Goal: Task Accomplishment & Management: Manage account settings

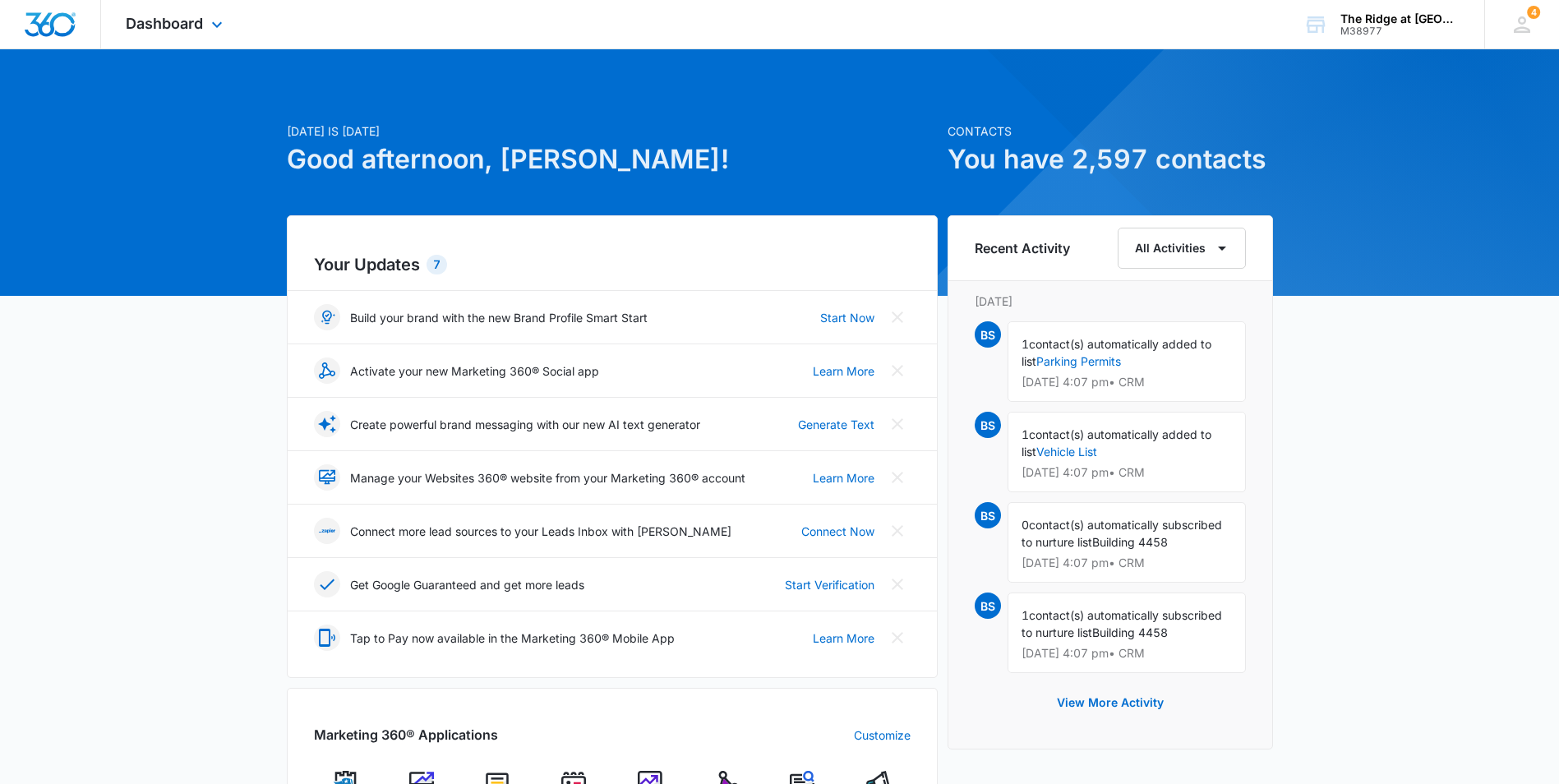
click at [182, 38] on div "Dashboard Apps Reputation Websites Forms CRM Email Social Content Ads Intellige…" at bounding box center [176, 24] width 151 height 48
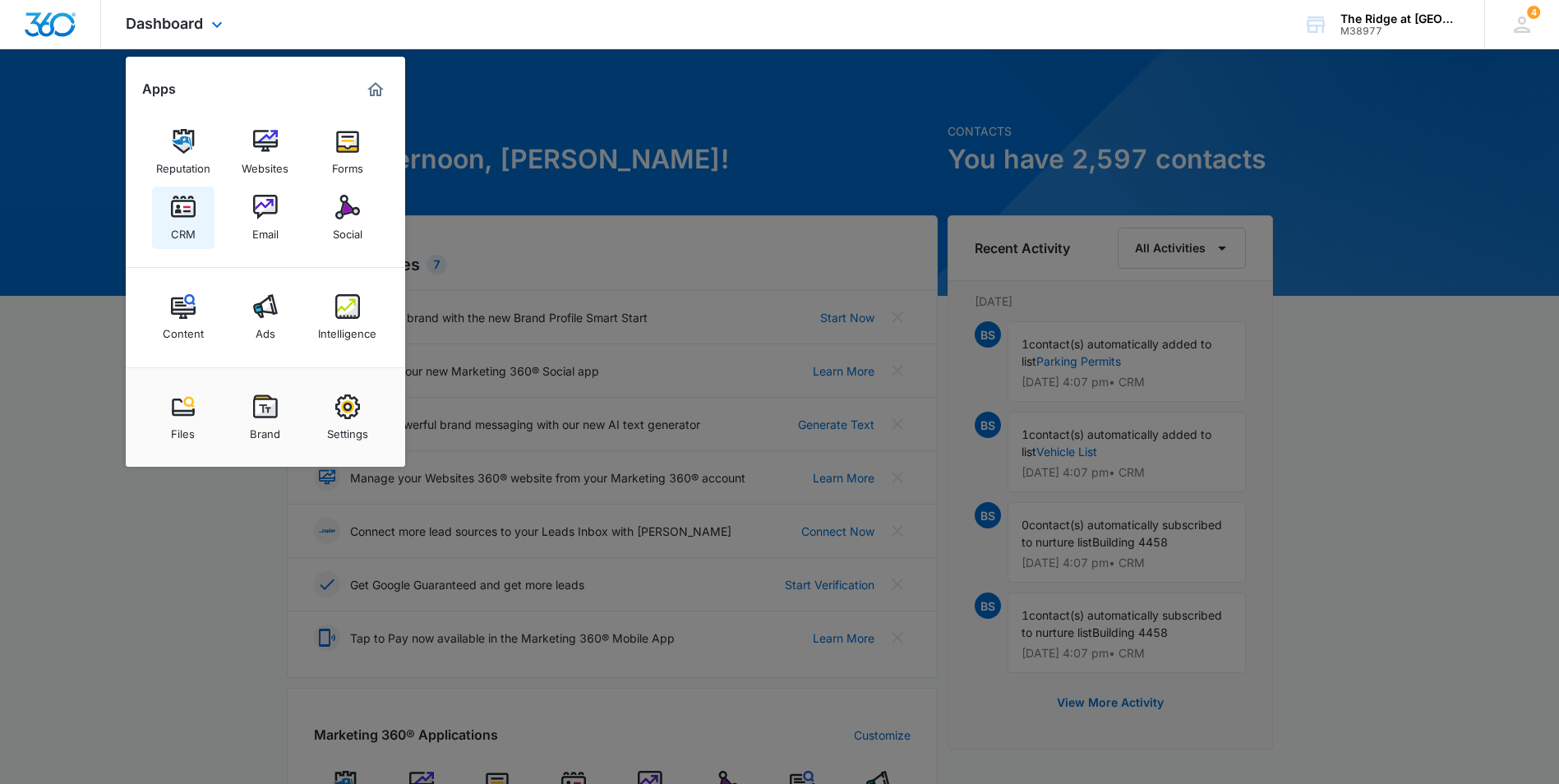
click at [182, 207] on img at bounding box center [183, 207] width 25 height 25
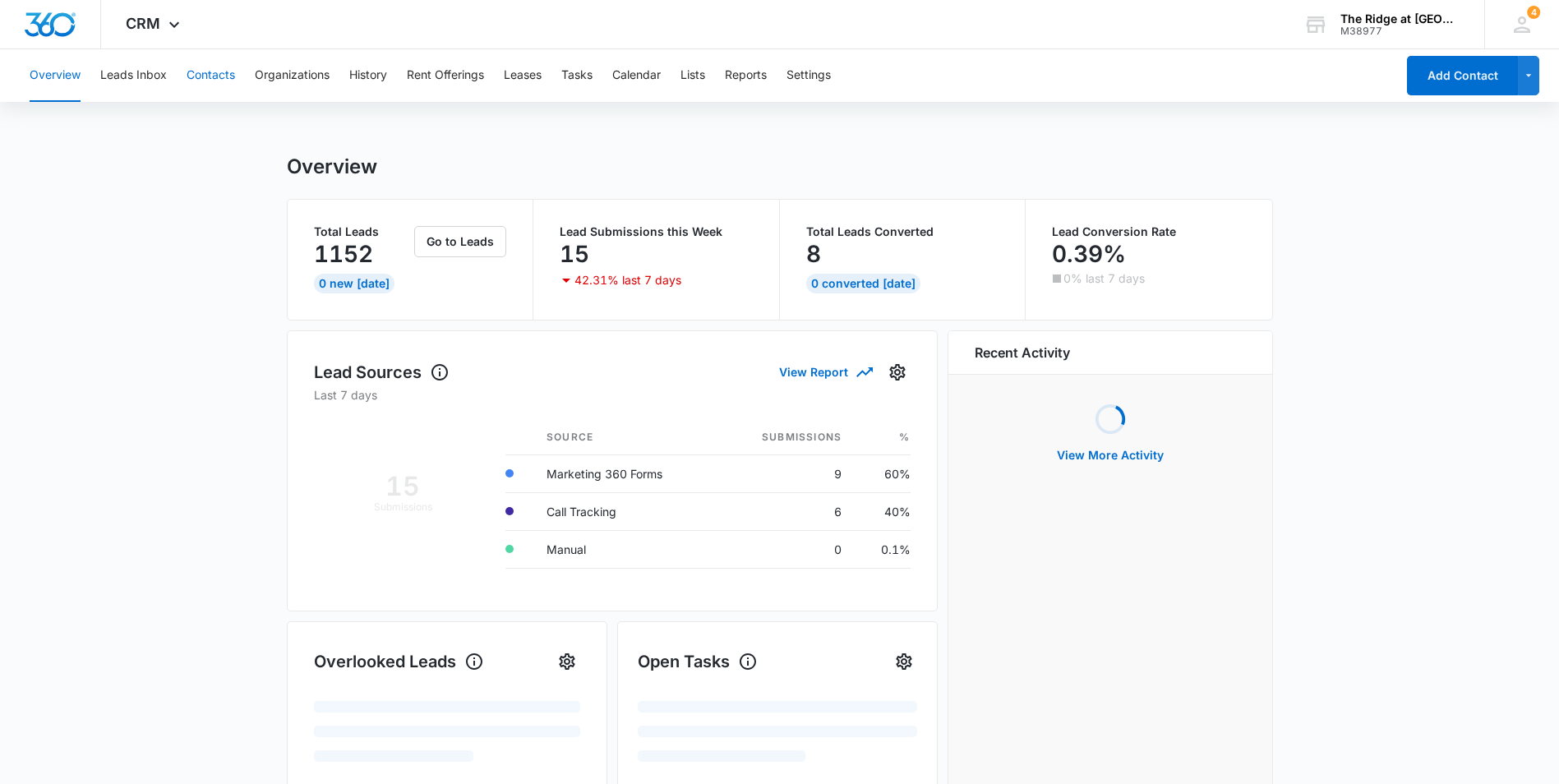
click at [208, 73] on button "Contacts" at bounding box center [211, 75] width 48 height 52
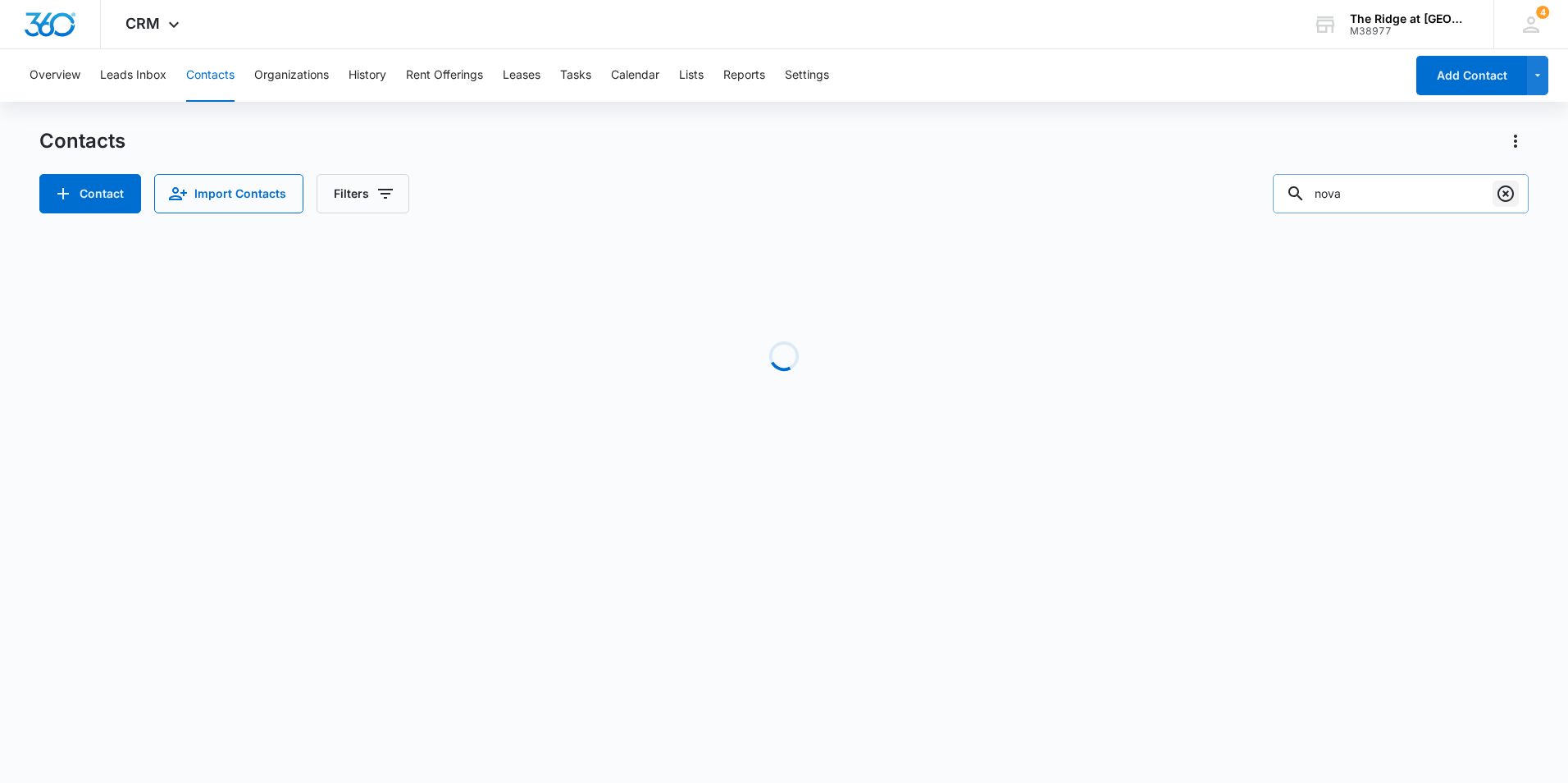
click at [1511, 192] on icon "Clear" at bounding box center [1505, 194] width 20 height 20
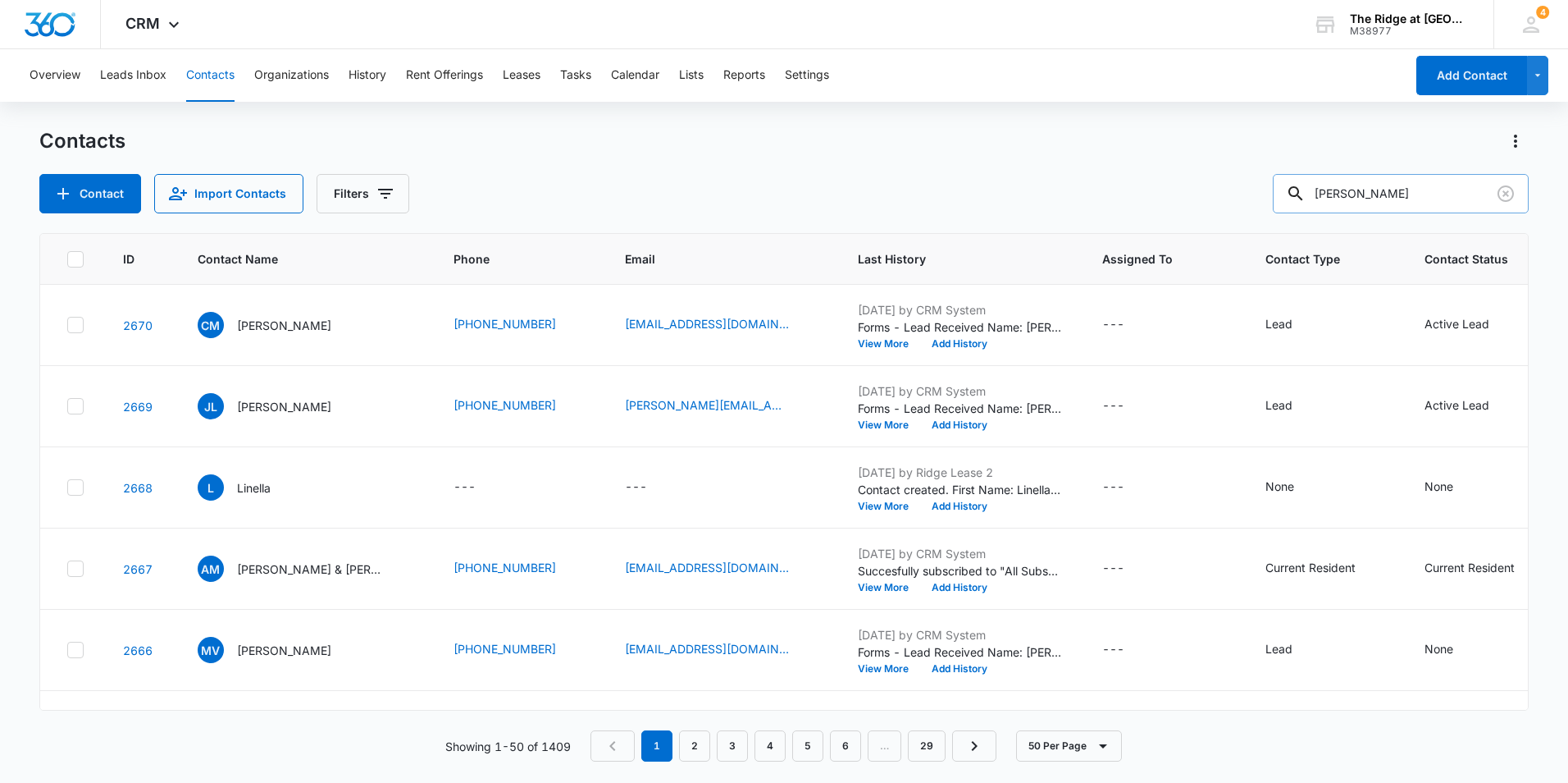
type input "[PERSON_NAME]"
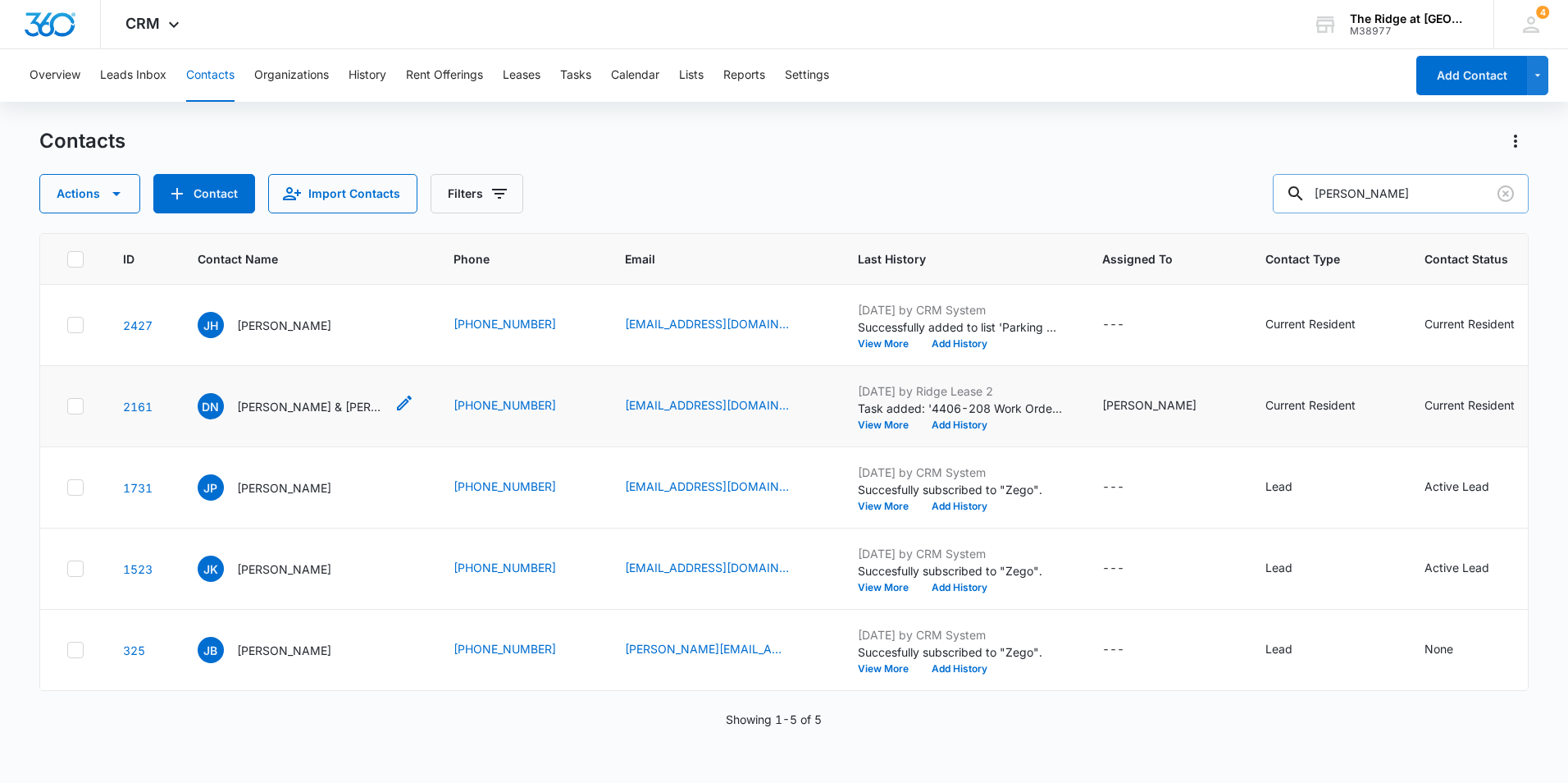
click at [297, 401] on p "[PERSON_NAME] & [PERSON_NAME]" at bounding box center [310, 407] width 147 height 18
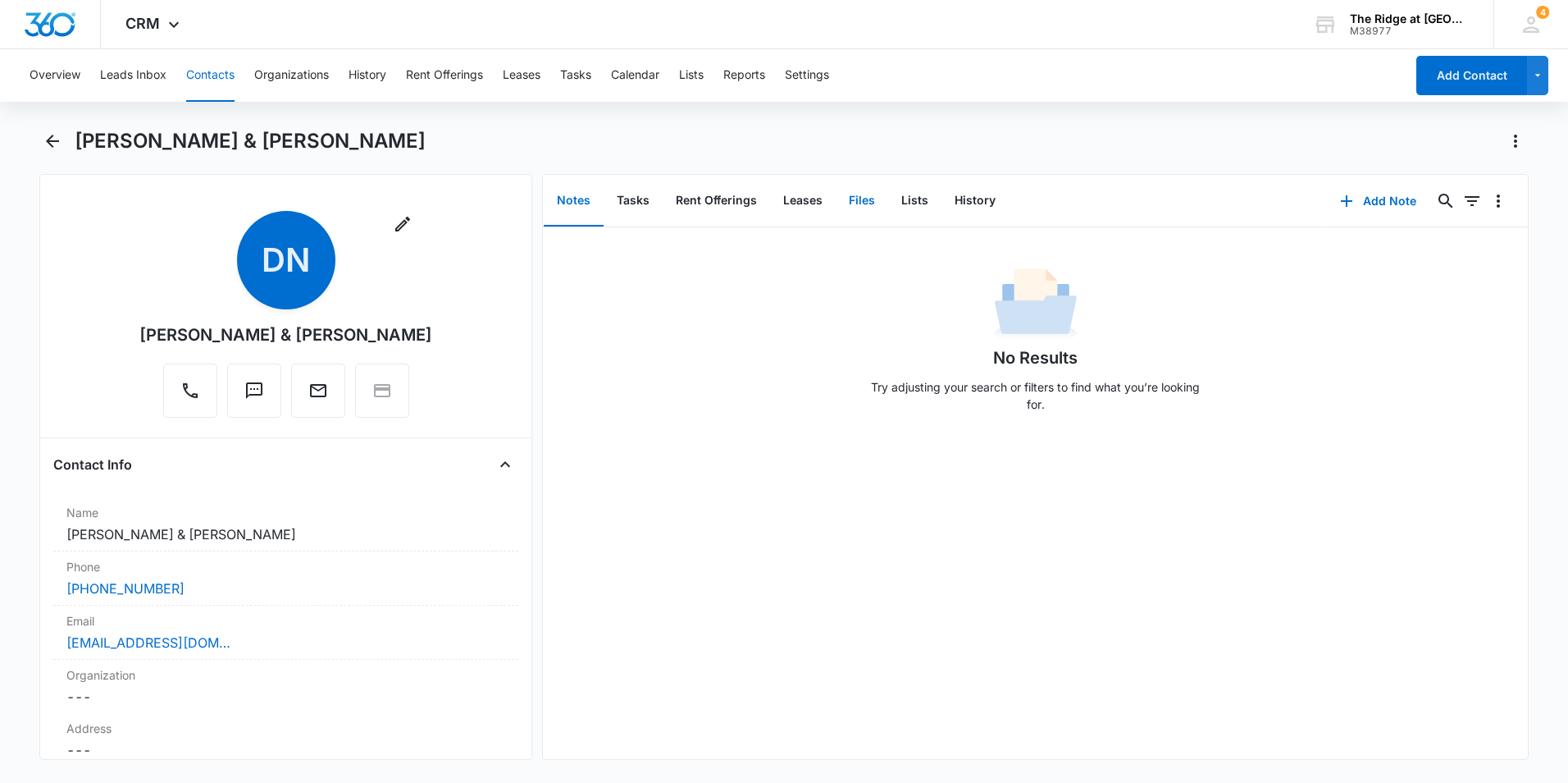
click at [862, 201] on button "Files" at bounding box center [861, 201] width 52 height 51
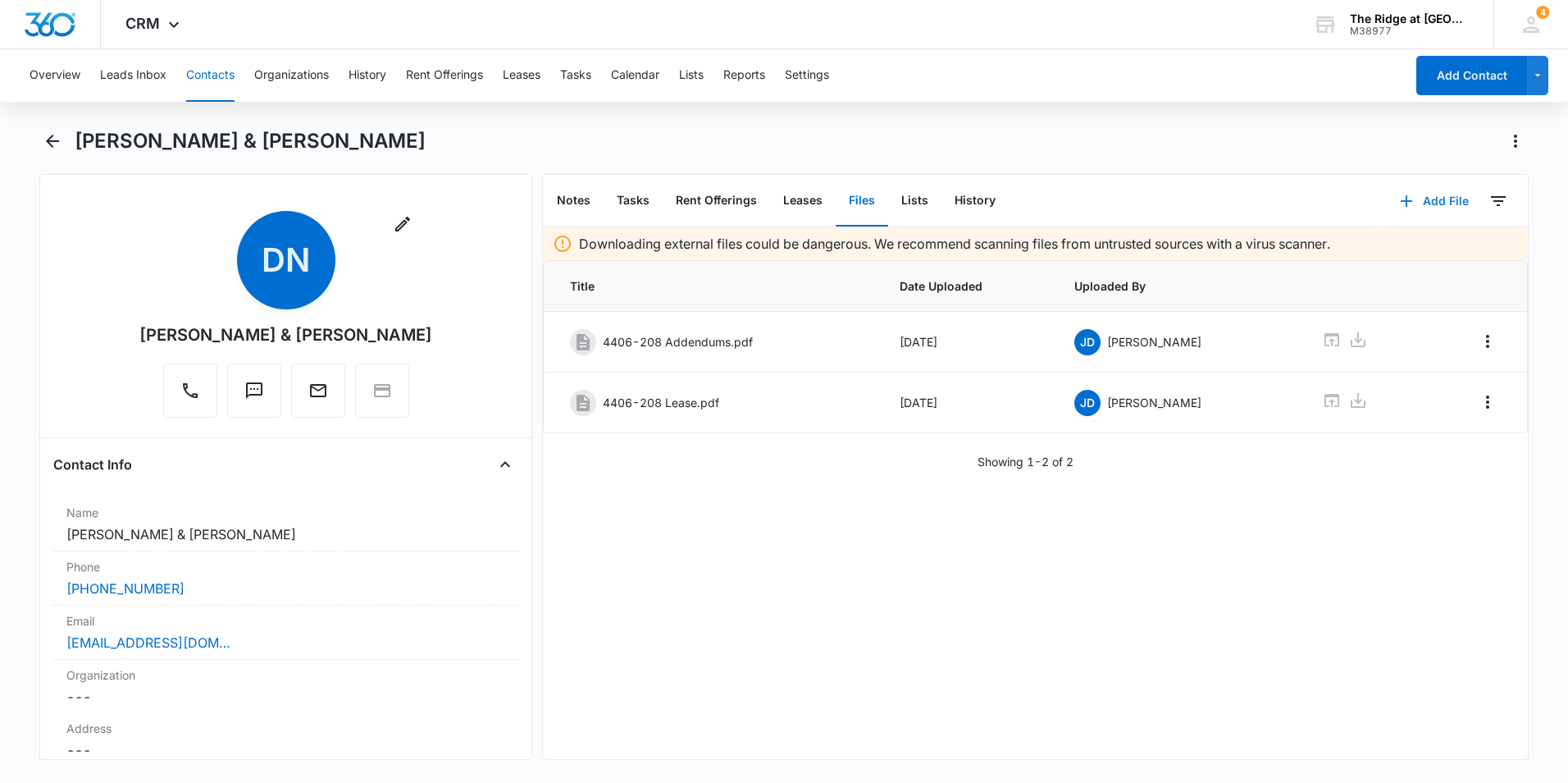
click at [1432, 202] on button "Add File" at bounding box center [1434, 201] width 102 height 39
click at [1379, 252] on div "Upload Files" at bounding box center [1412, 253] width 66 height 12
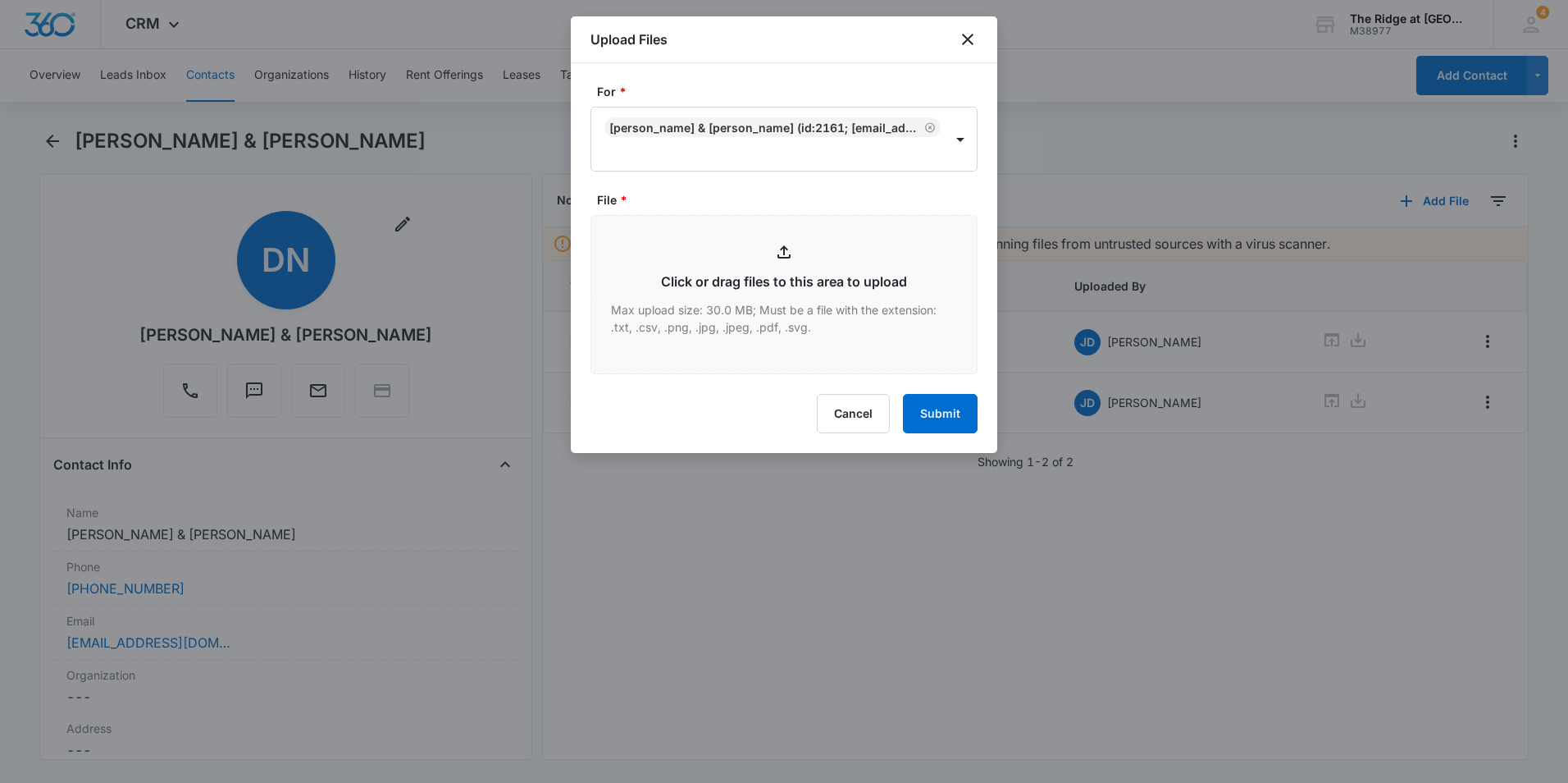
type input "C:\fakepath\4406-208 Trash complaint #1"
drag, startPoint x: 968, startPoint y: 42, endPoint x: 1088, endPoint y: 37, distance: 120.1
click at [969, 42] on icon "close" at bounding box center [968, 39] width 20 height 20
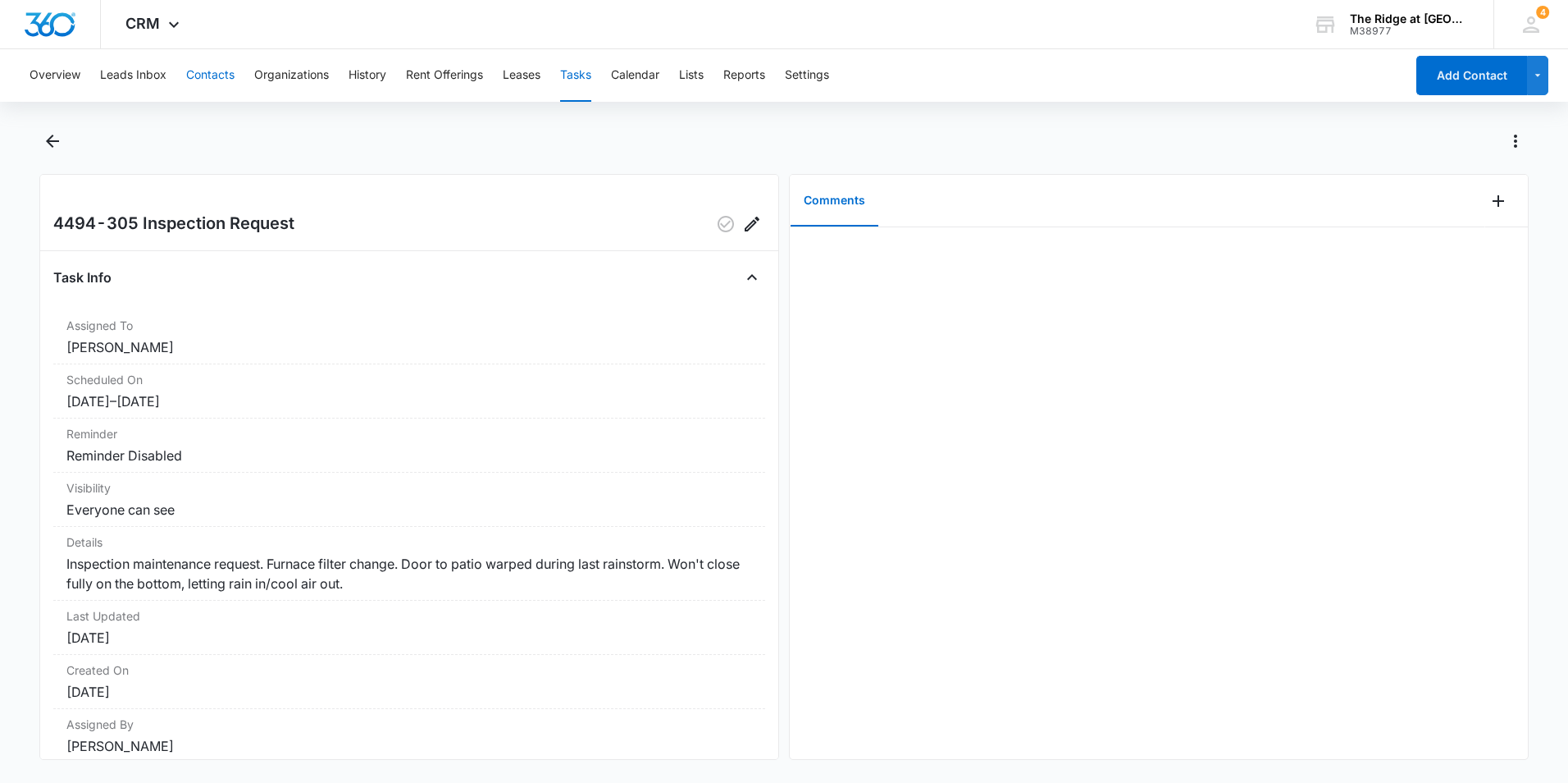
click at [218, 81] on button "Contacts" at bounding box center [210, 75] width 48 height 52
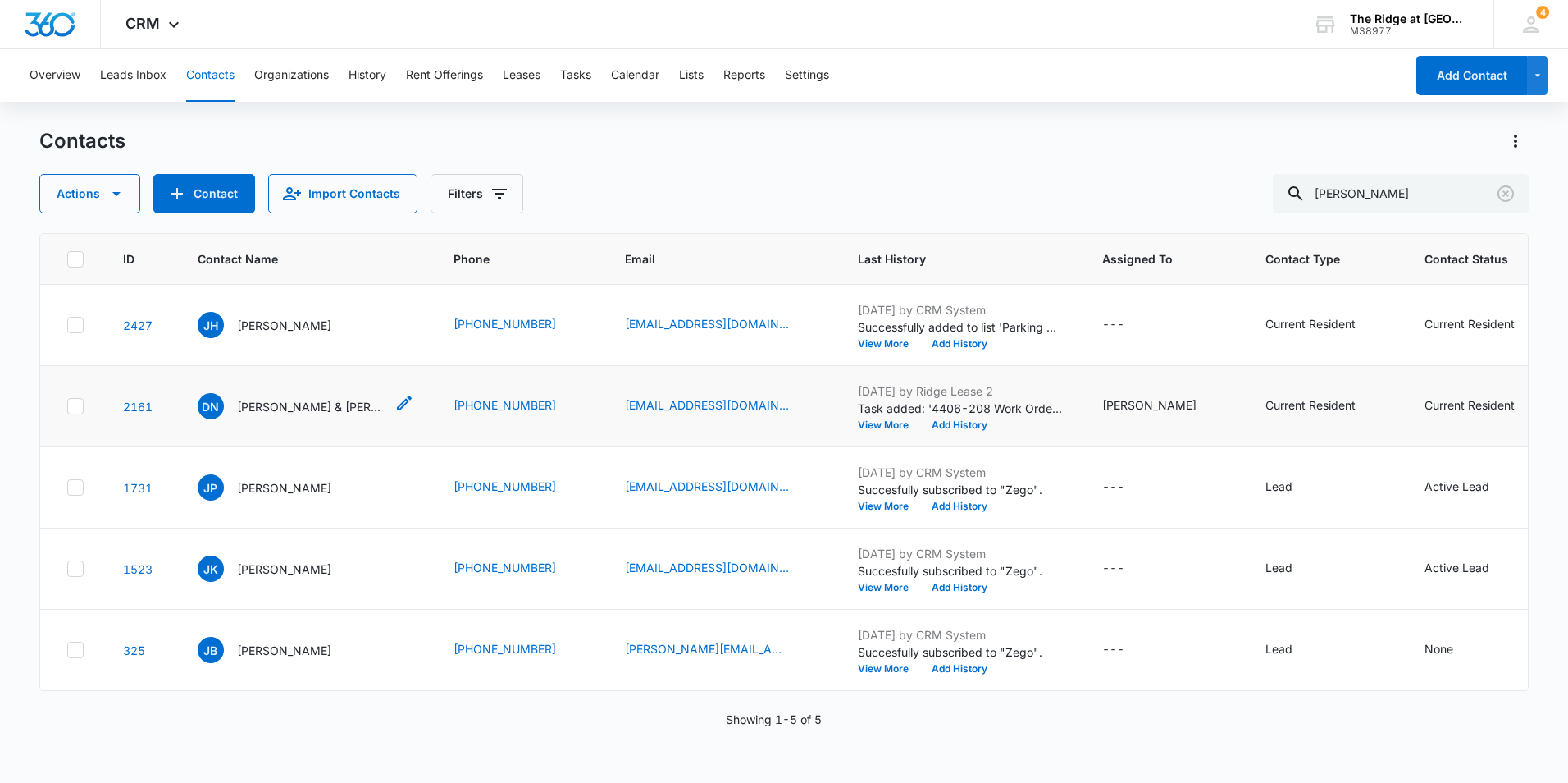
click at [351, 408] on p "[PERSON_NAME] & [PERSON_NAME]" at bounding box center [310, 407] width 147 height 18
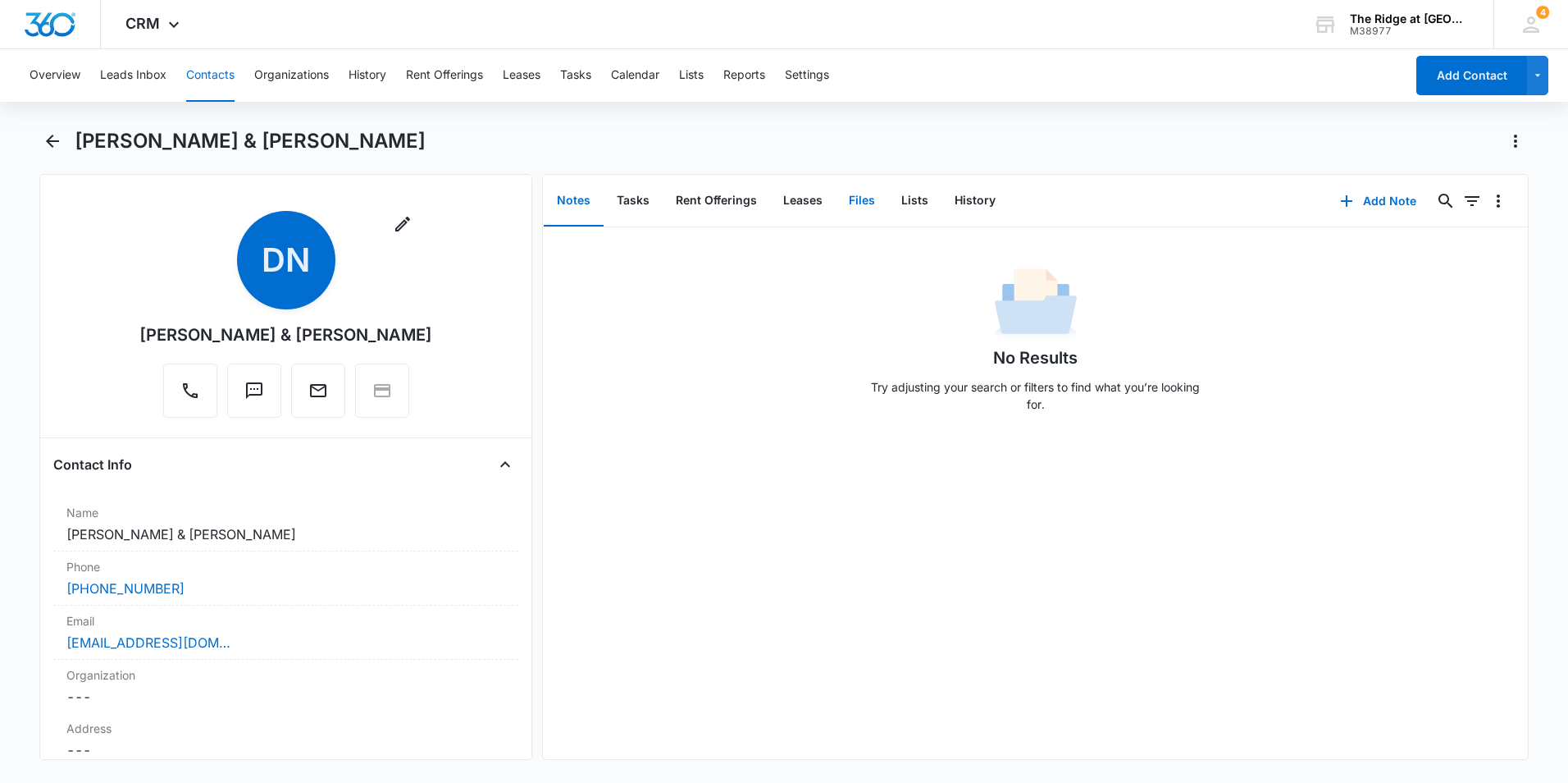
click at [874, 196] on button "Files" at bounding box center [861, 201] width 52 height 51
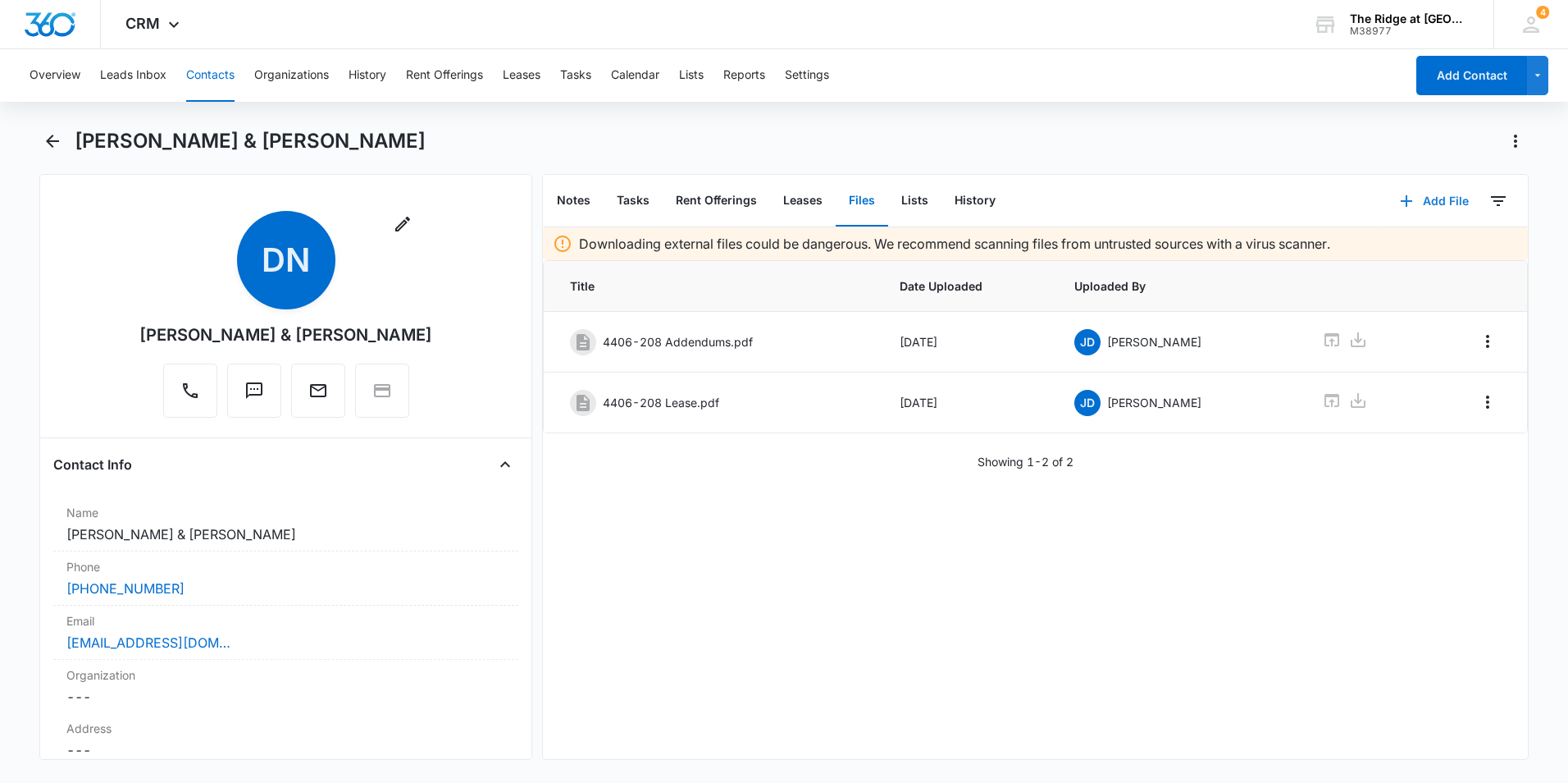
click at [1408, 201] on button "Add File" at bounding box center [1434, 201] width 102 height 39
click at [1397, 253] on div "Upload Files" at bounding box center [1412, 253] width 66 height 12
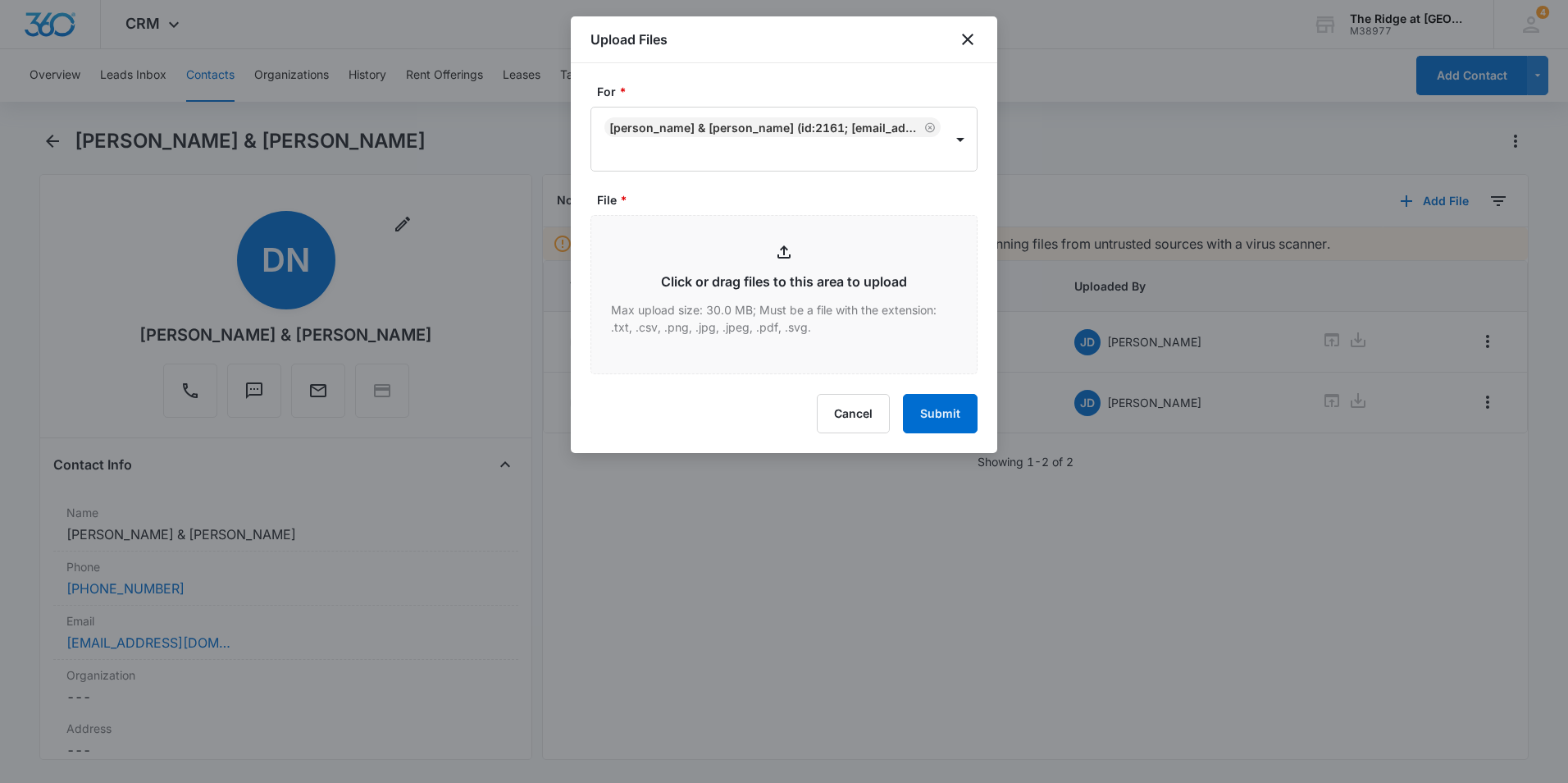
type input "C:\fakepath\4406-208 Trash notice.pdf"
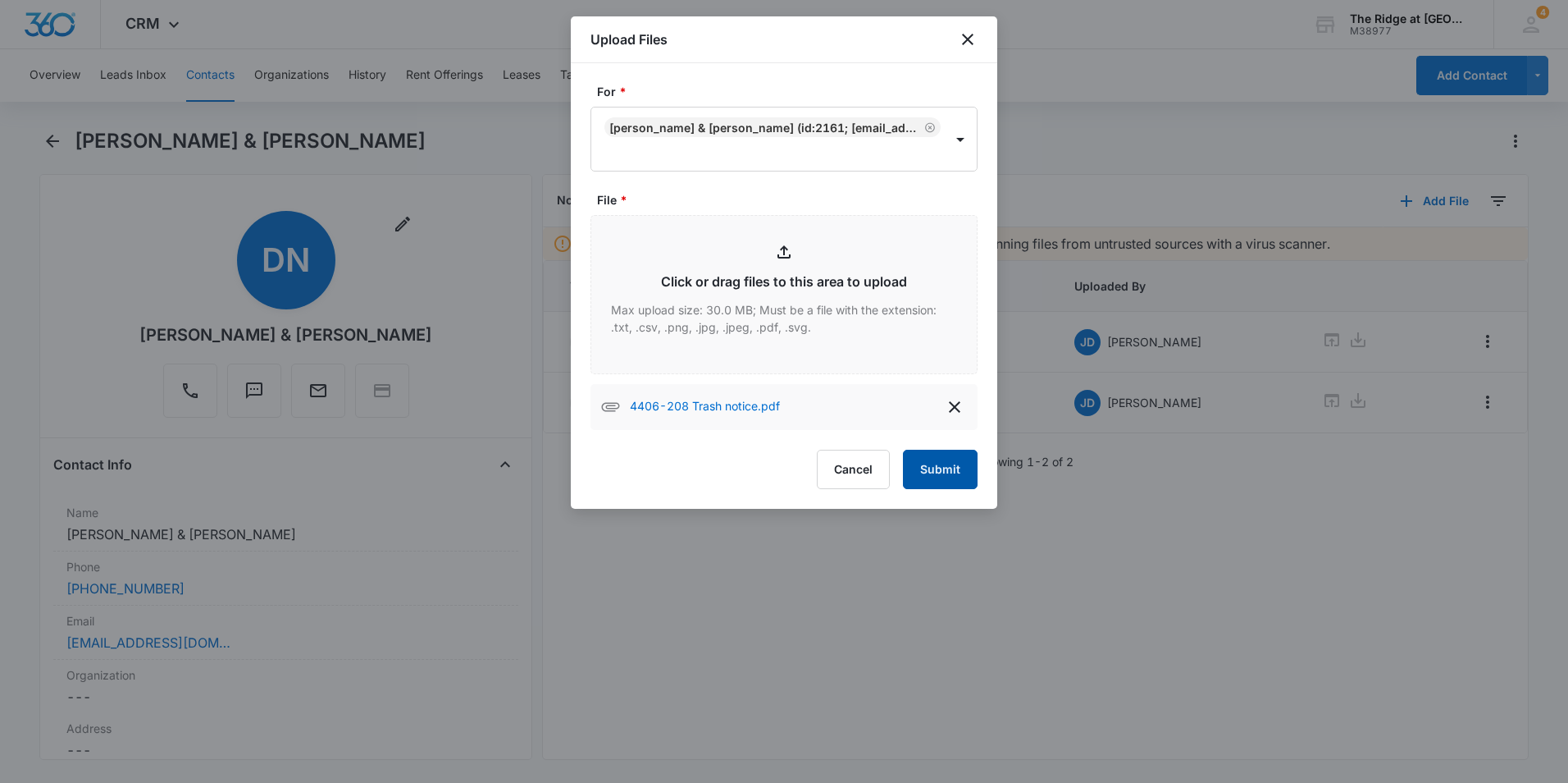
click at [936, 479] on button "Submit" at bounding box center [941, 470] width 75 height 39
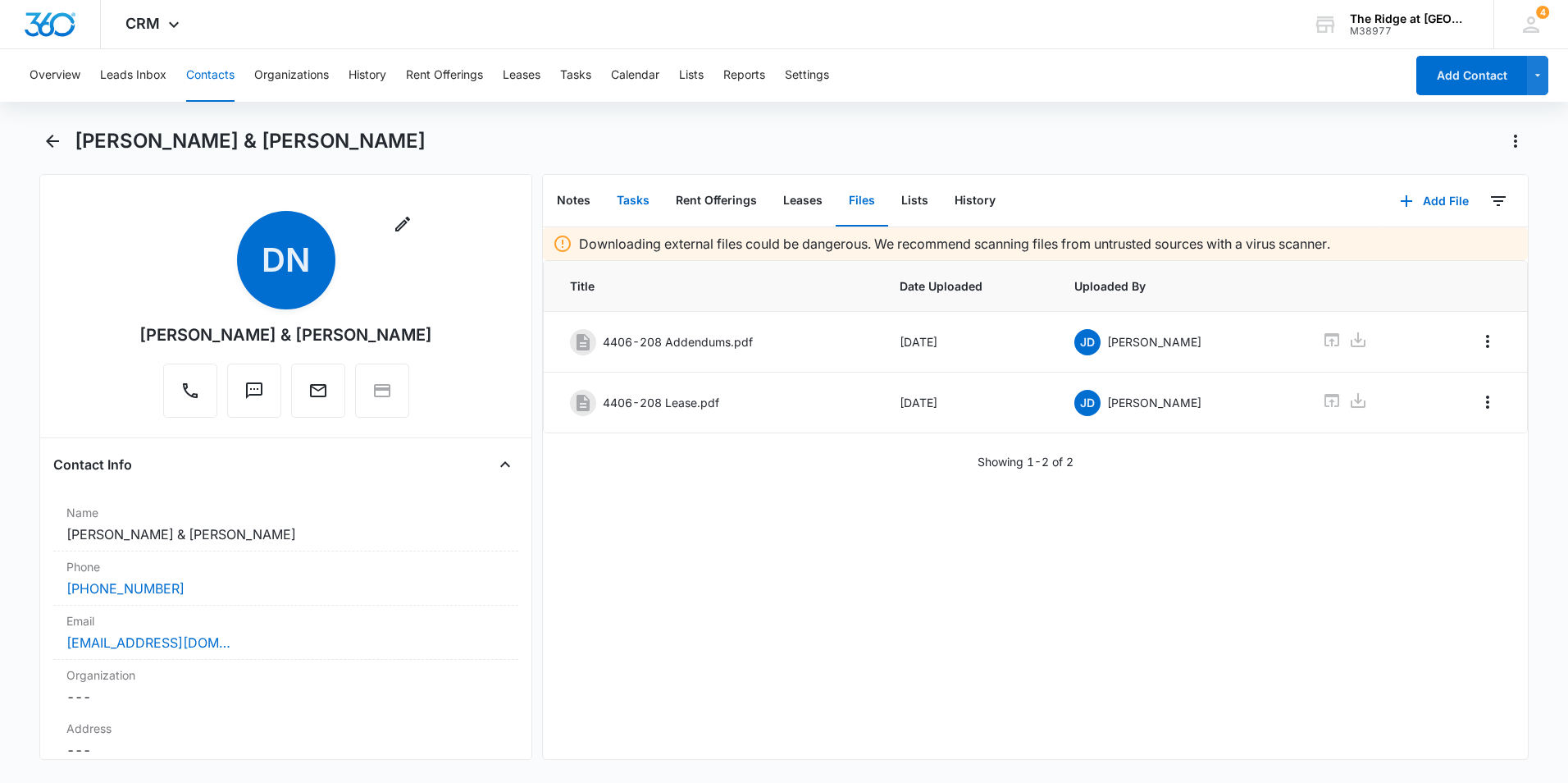
click at [634, 210] on button "Tasks" at bounding box center [633, 201] width 59 height 51
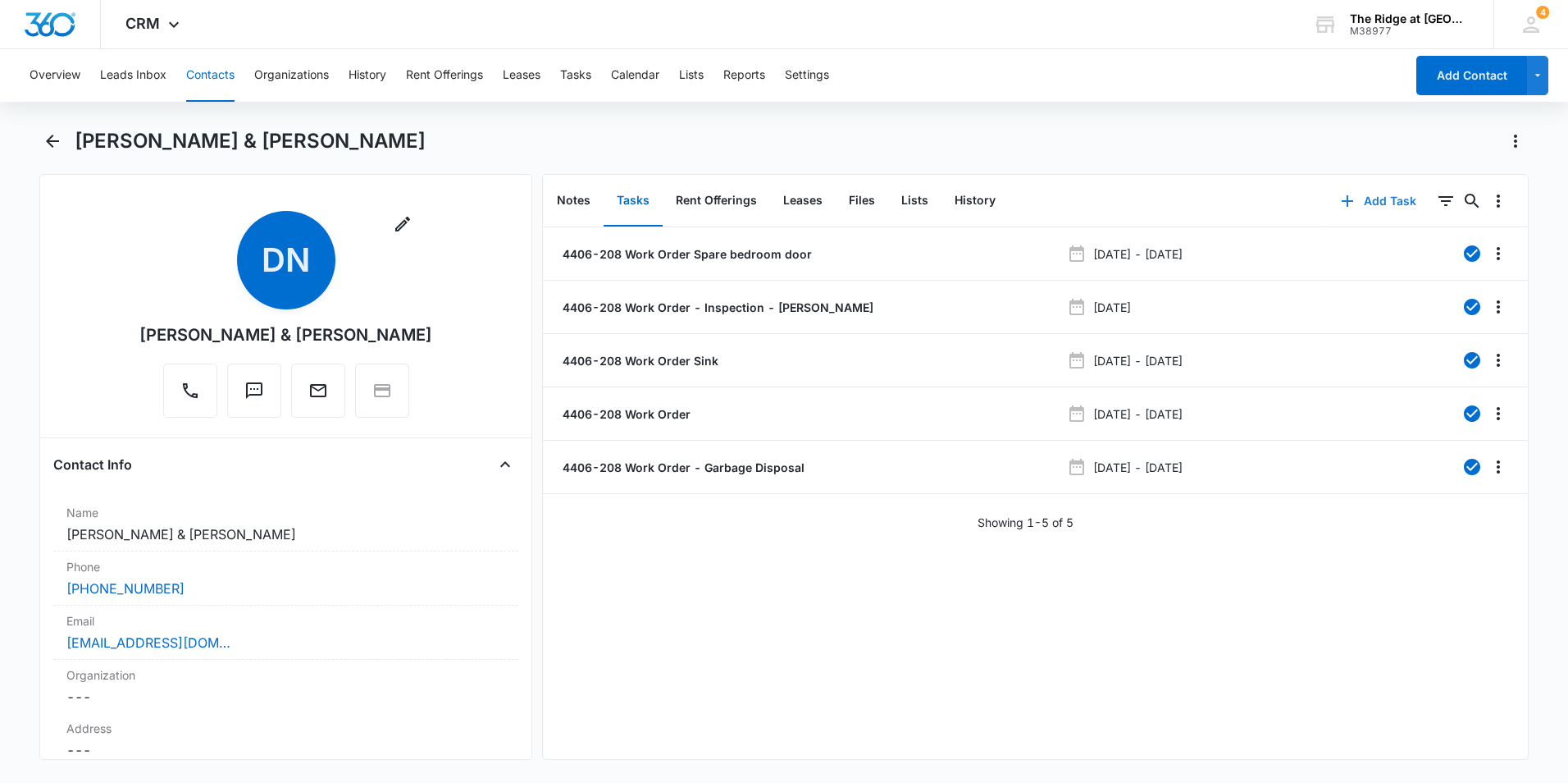
click at [1363, 201] on button "Add Task" at bounding box center [1379, 201] width 108 height 39
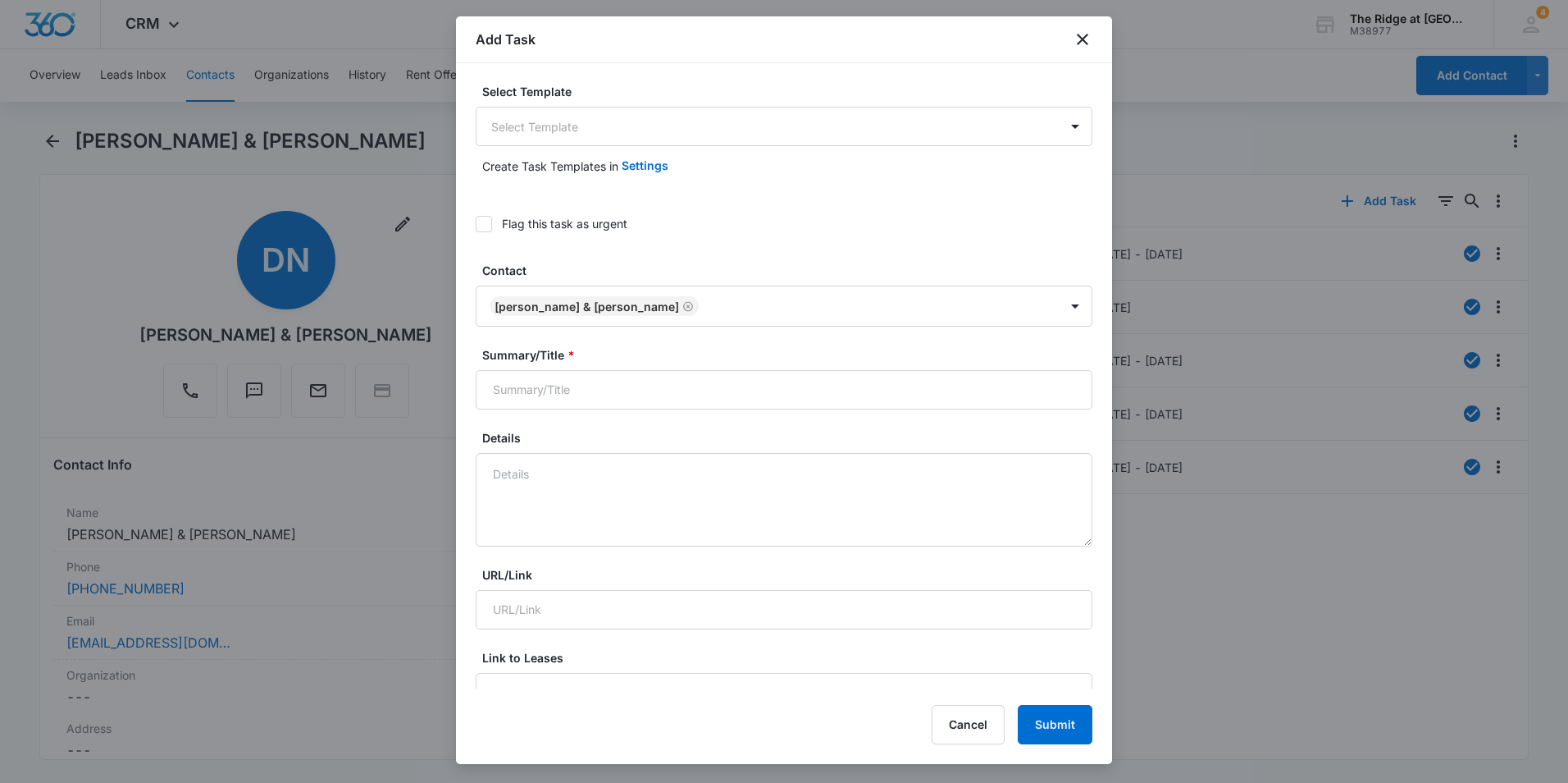
click at [1070, 36] on div "Add Task" at bounding box center [784, 40] width 656 height 47
click at [1083, 32] on icon "close" at bounding box center [1082, 39] width 20 height 20
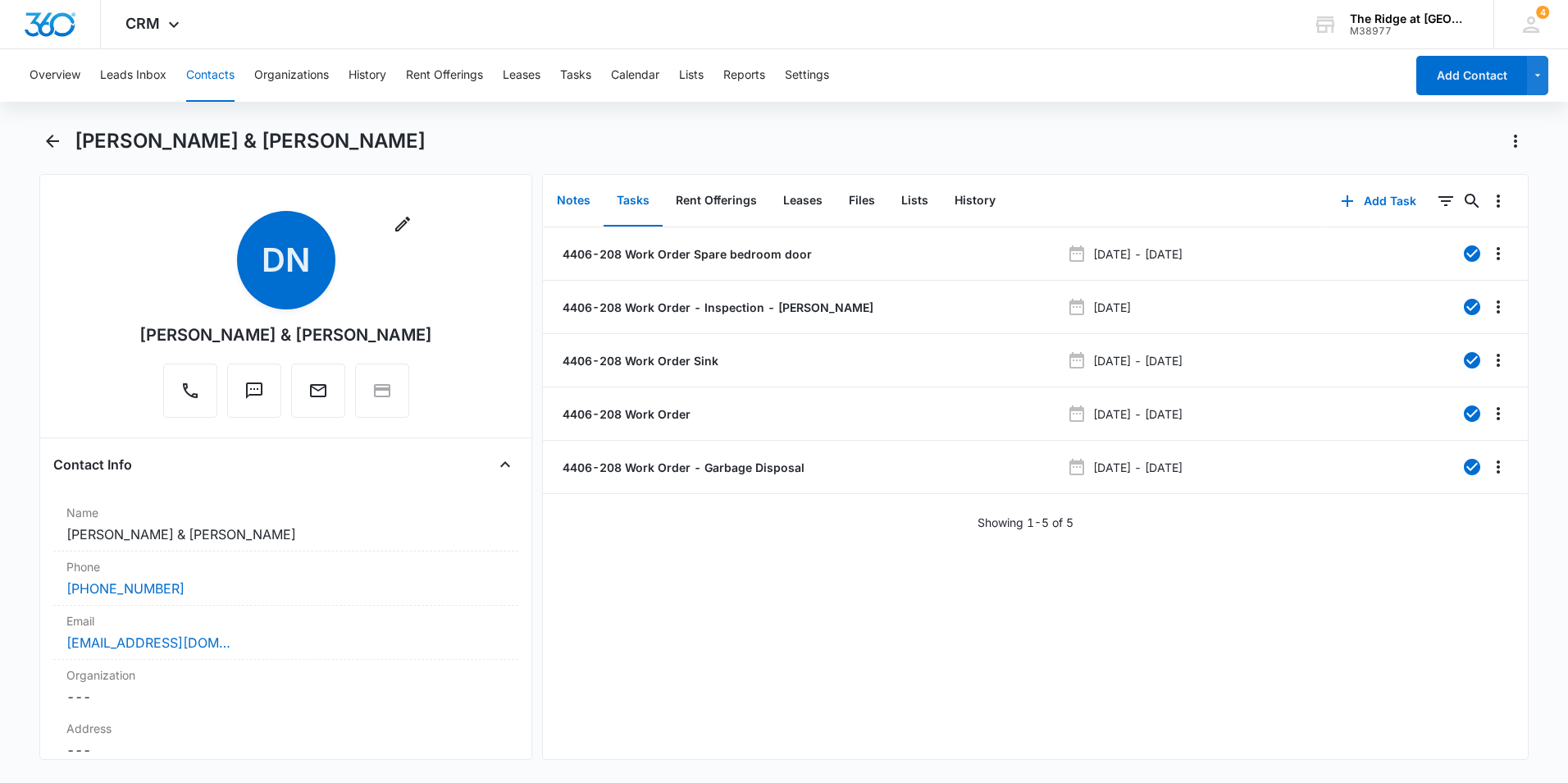
click at [578, 206] on button "Notes" at bounding box center [573, 201] width 60 height 51
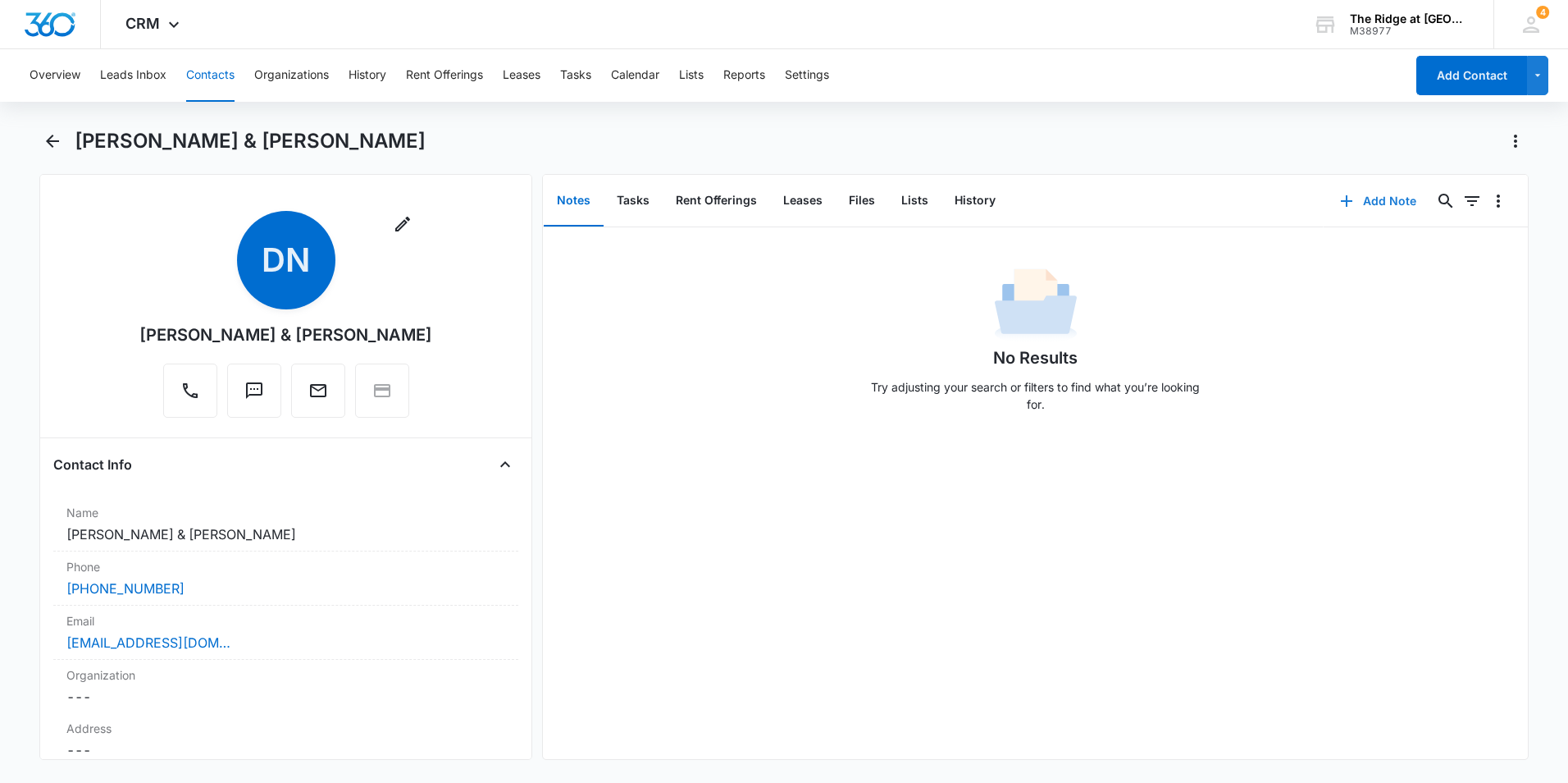
click at [1359, 192] on button "Add Note" at bounding box center [1378, 201] width 109 height 39
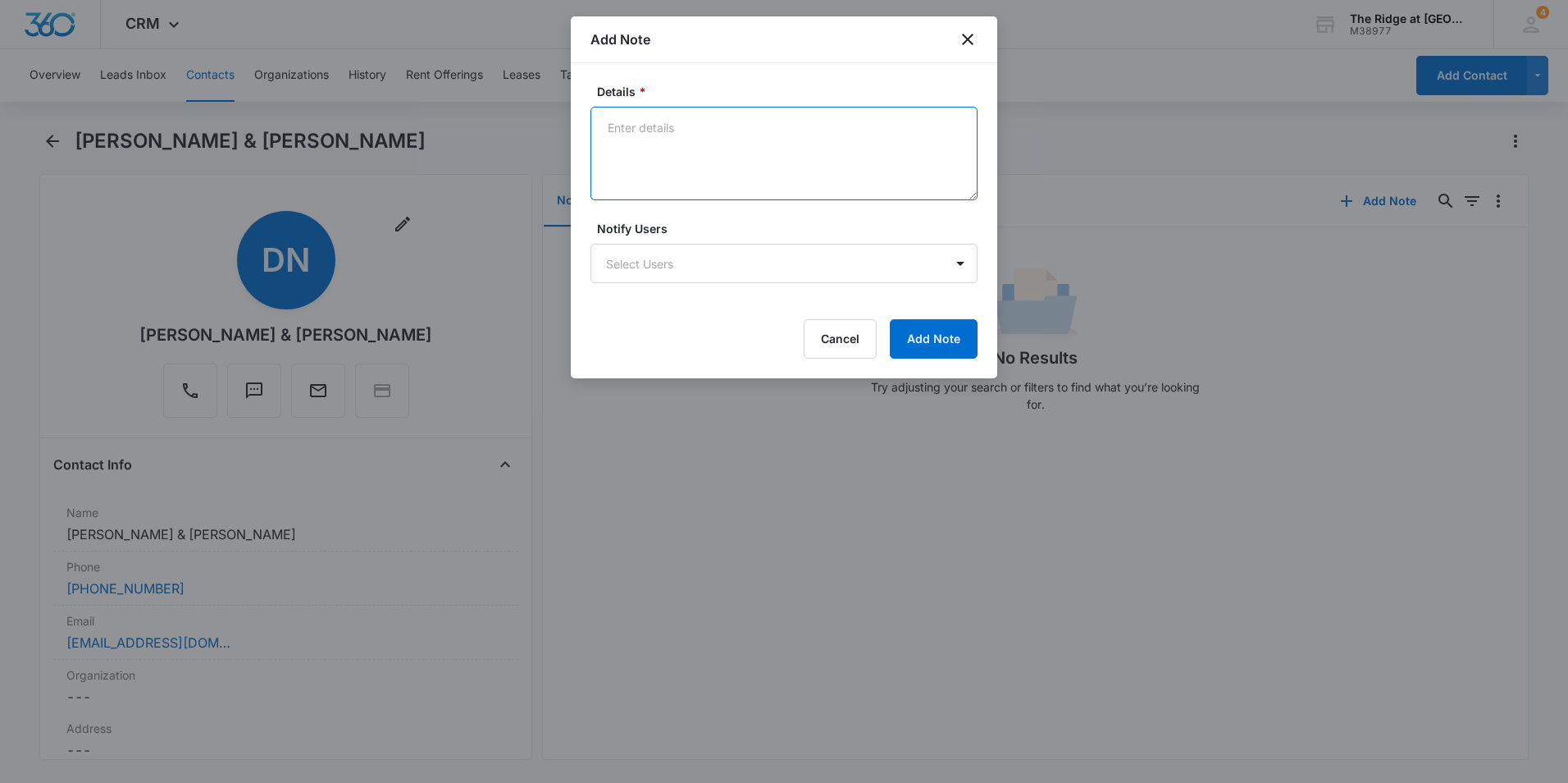
click at [723, 162] on textarea "Details *" at bounding box center [784, 153] width 387 height 93
type textarea "Posted first trash notice 09/12/2025-AD"
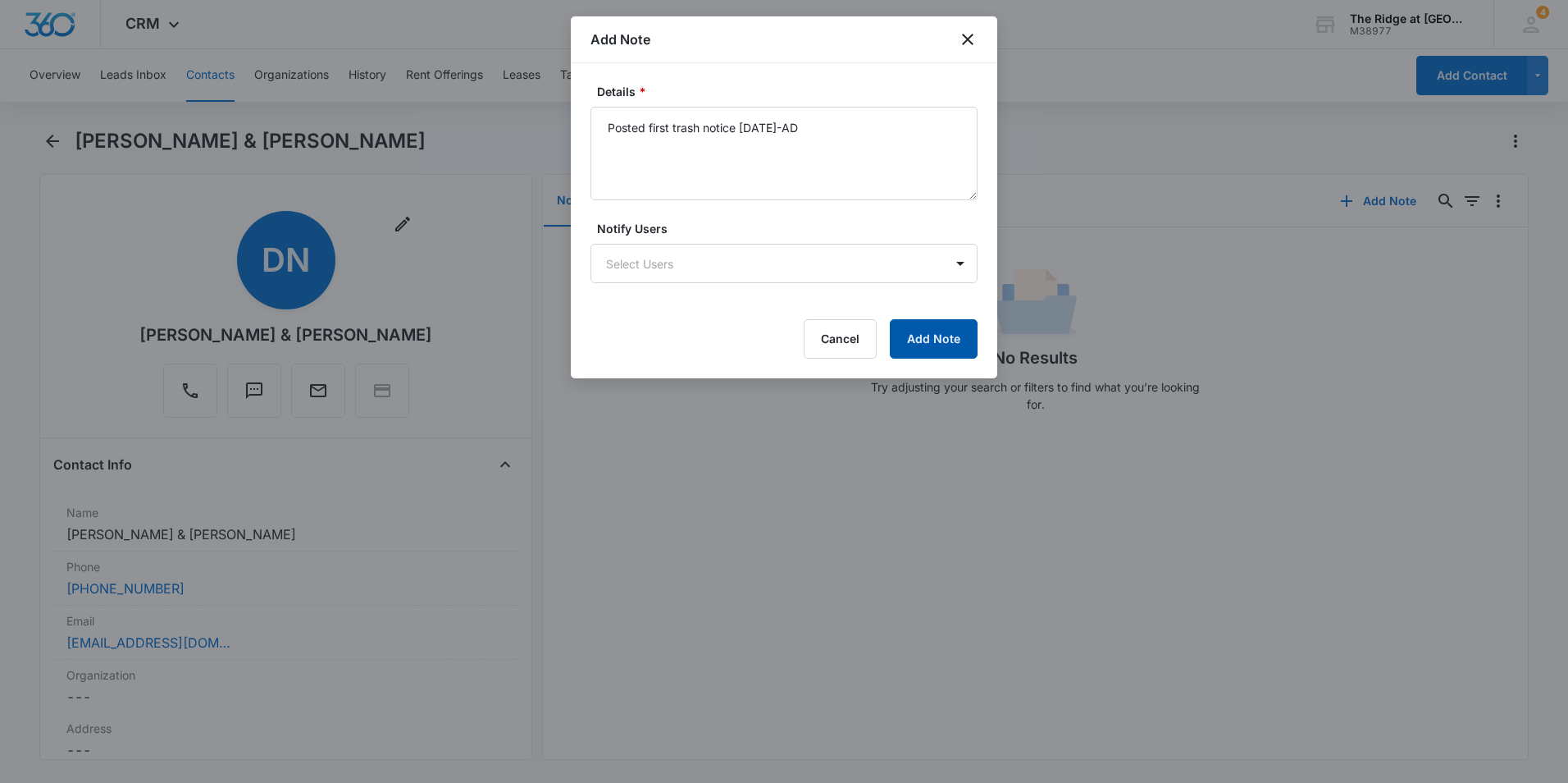
click at [922, 336] on button "Add Note" at bounding box center [933, 339] width 87 height 39
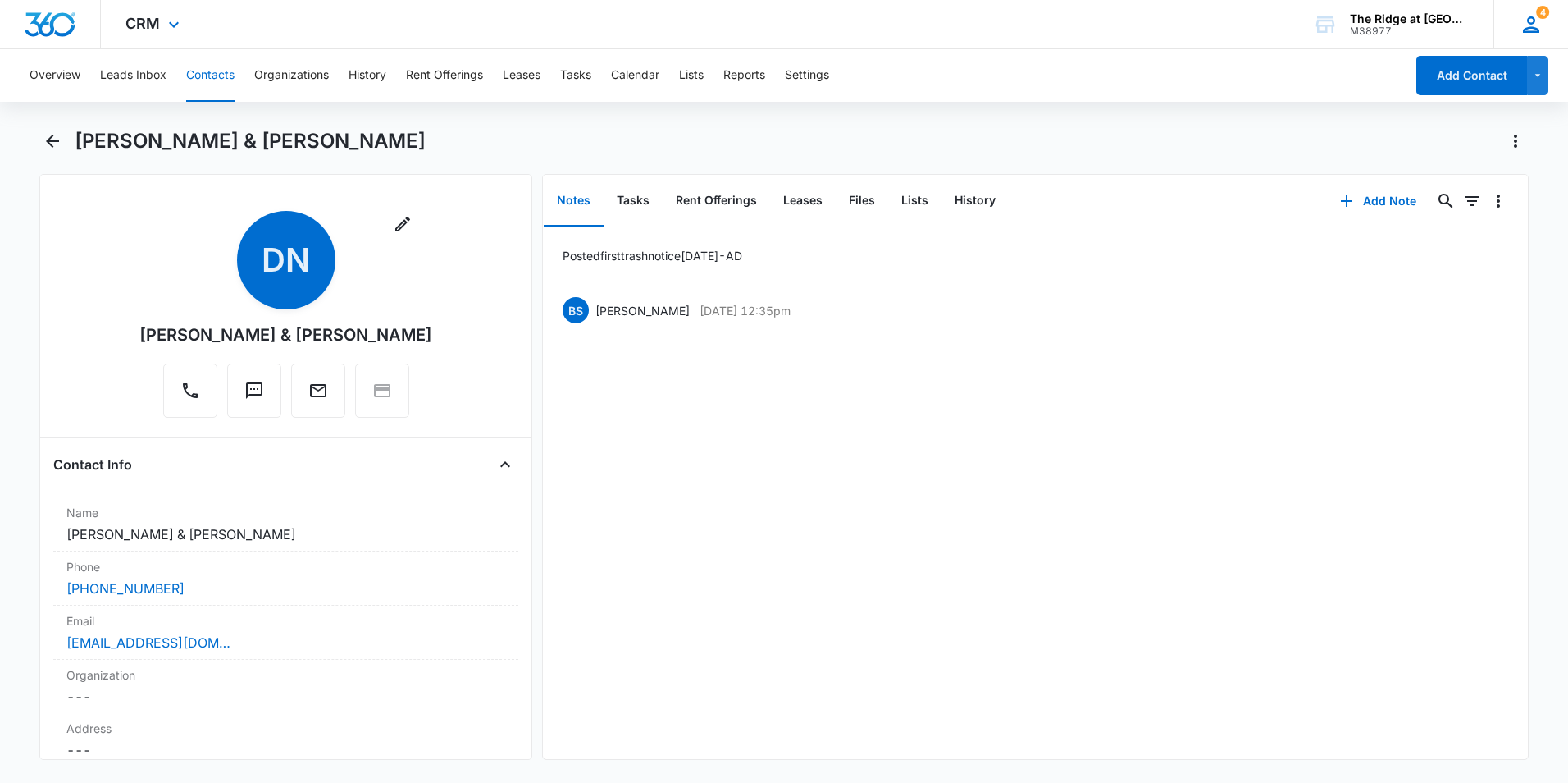
click at [1541, 28] on icon at bounding box center [1531, 25] width 25 height 25
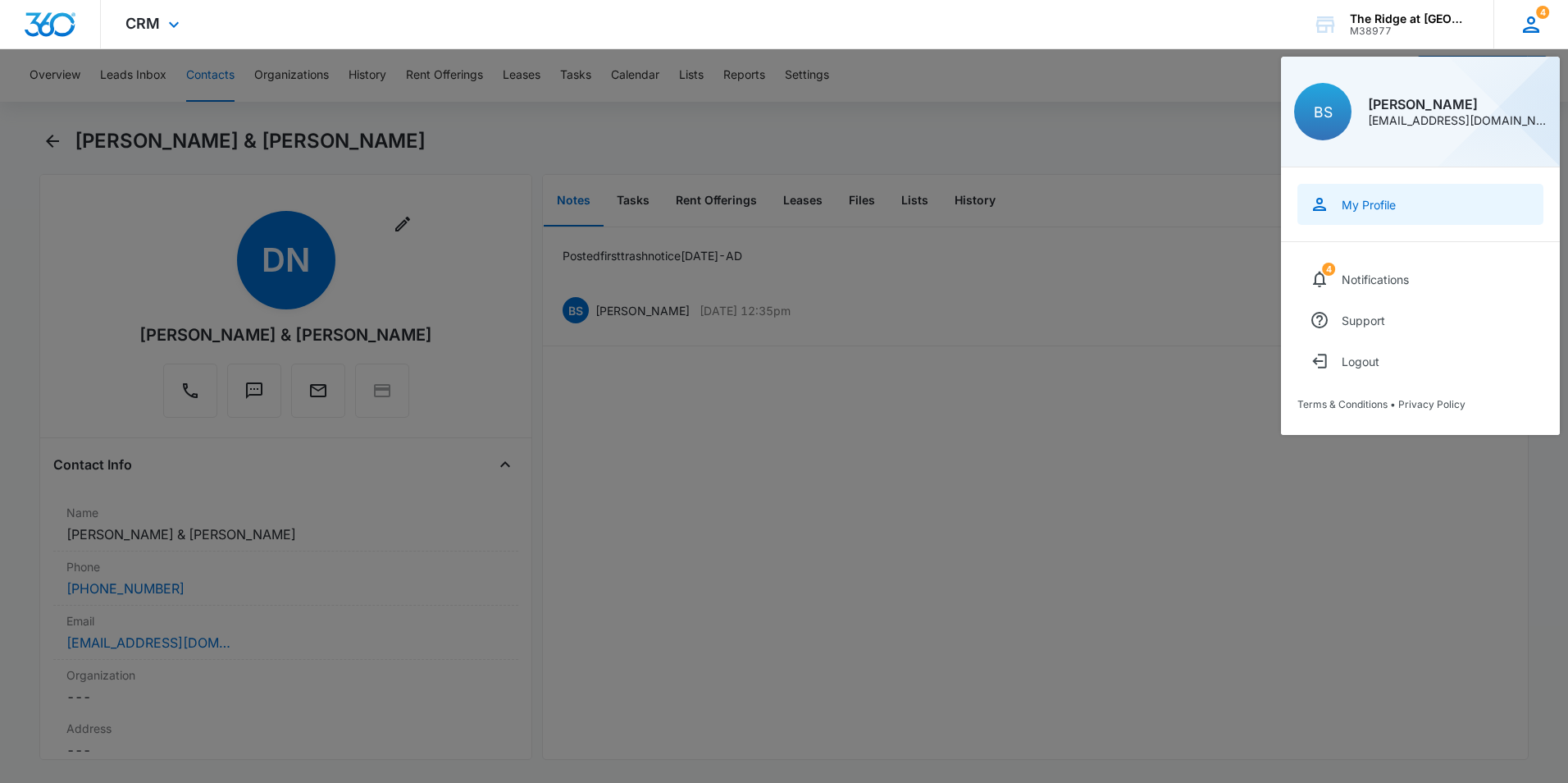
click at [1379, 210] on div "My Profile" at bounding box center [1368, 204] width 54 height 14
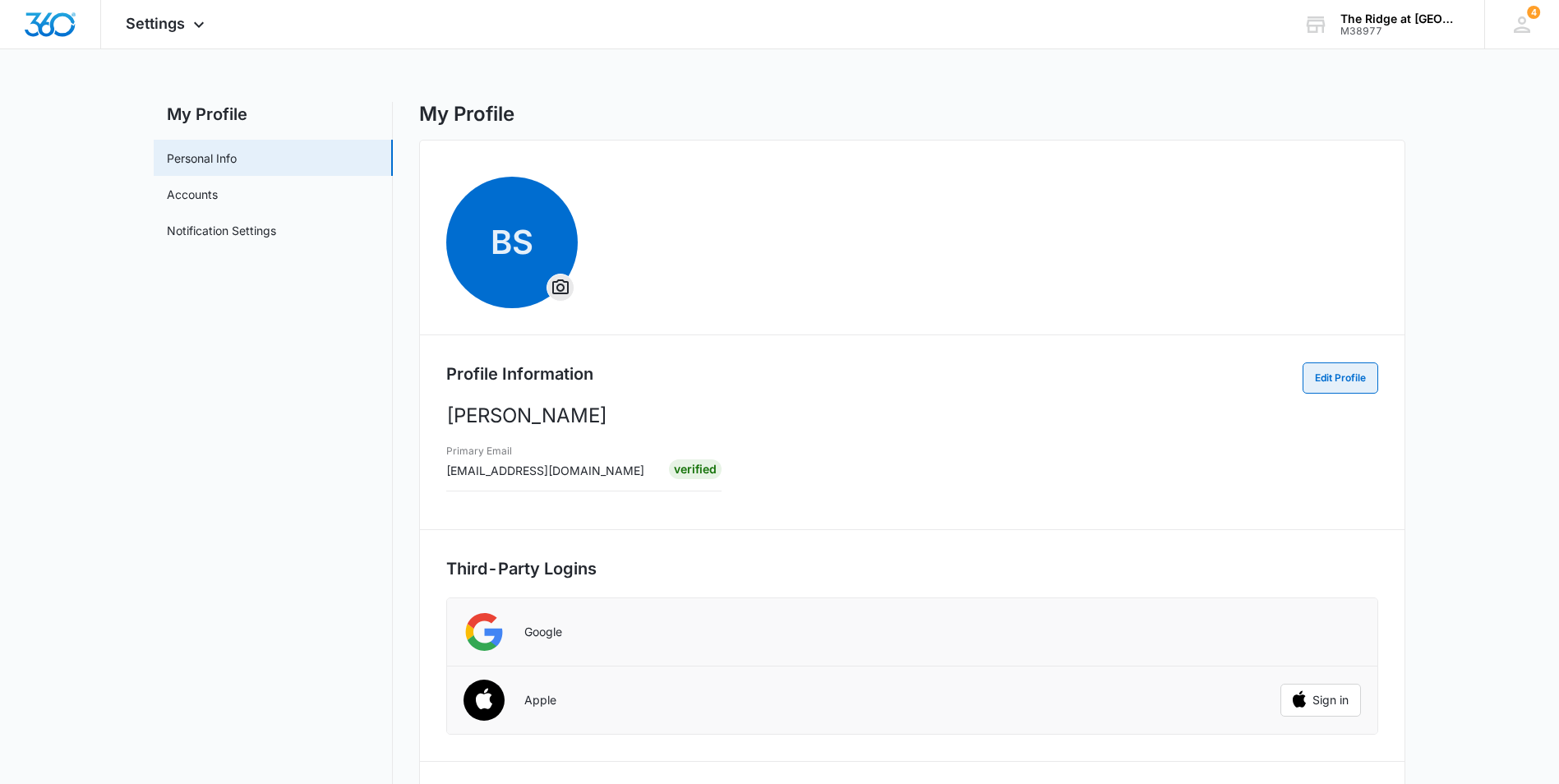
click at [1323, 364] on button "Edit Profile" at bounding box center [1341, 378] width 76 height 31
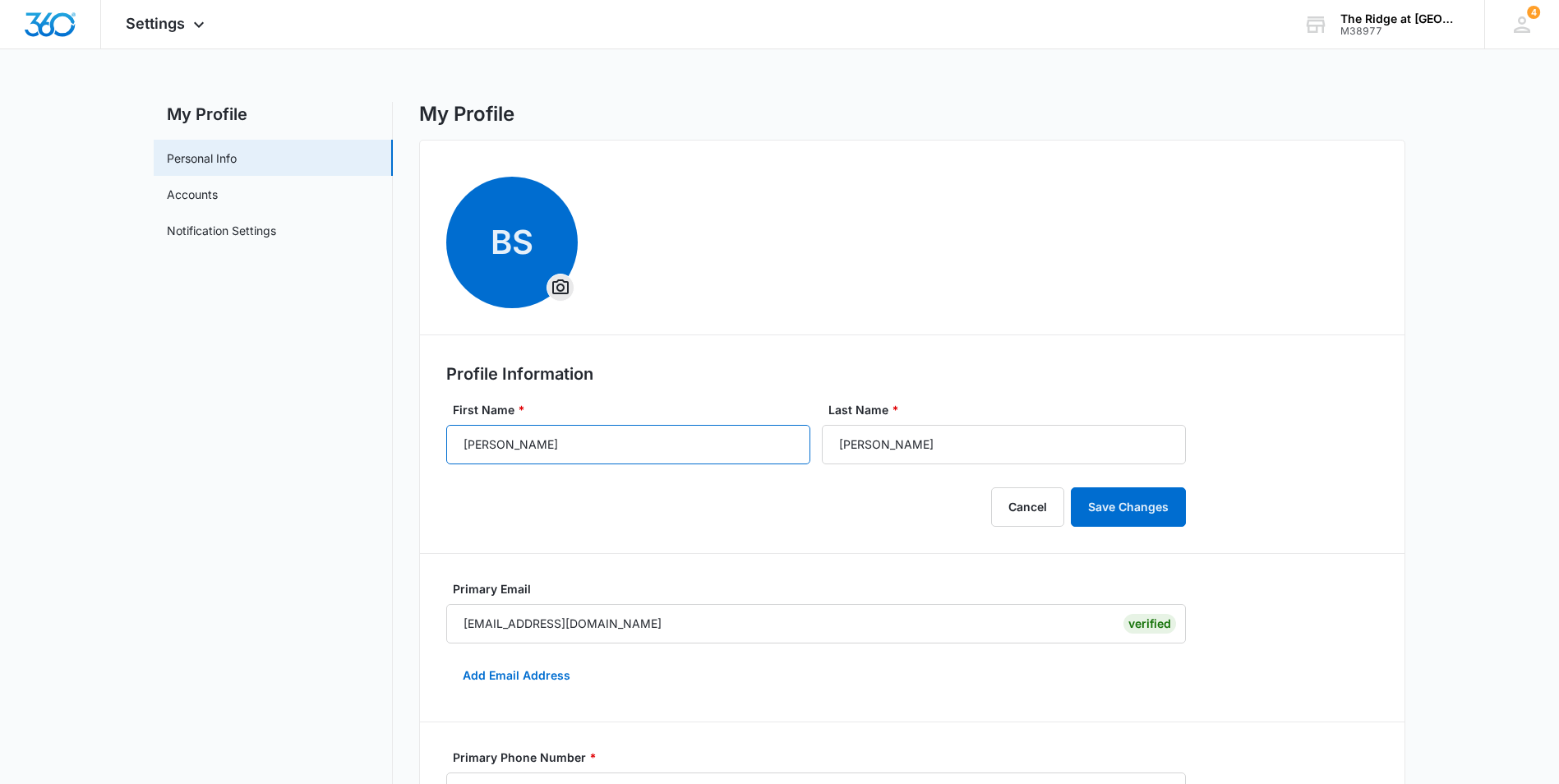
drag, startPoint x: 636, startPoint y: 456, endPoint x: 301, endPoint y: 451, distance: 335.0
click at [301, 451] on div "My Profile Personal Info Accounts Notification Settings My Profile BS Profile I…" at bounding box center [780, 699] width 1252 height 1194
type input "Aubrey"
click at [863, 445] on input "Scher" at bounding box center [1004, 445] width 364 height 39
drag, startPoint x: 893, startPoint y: 444, endPoint x: 820, endPoint y: 455, distance: 73.8
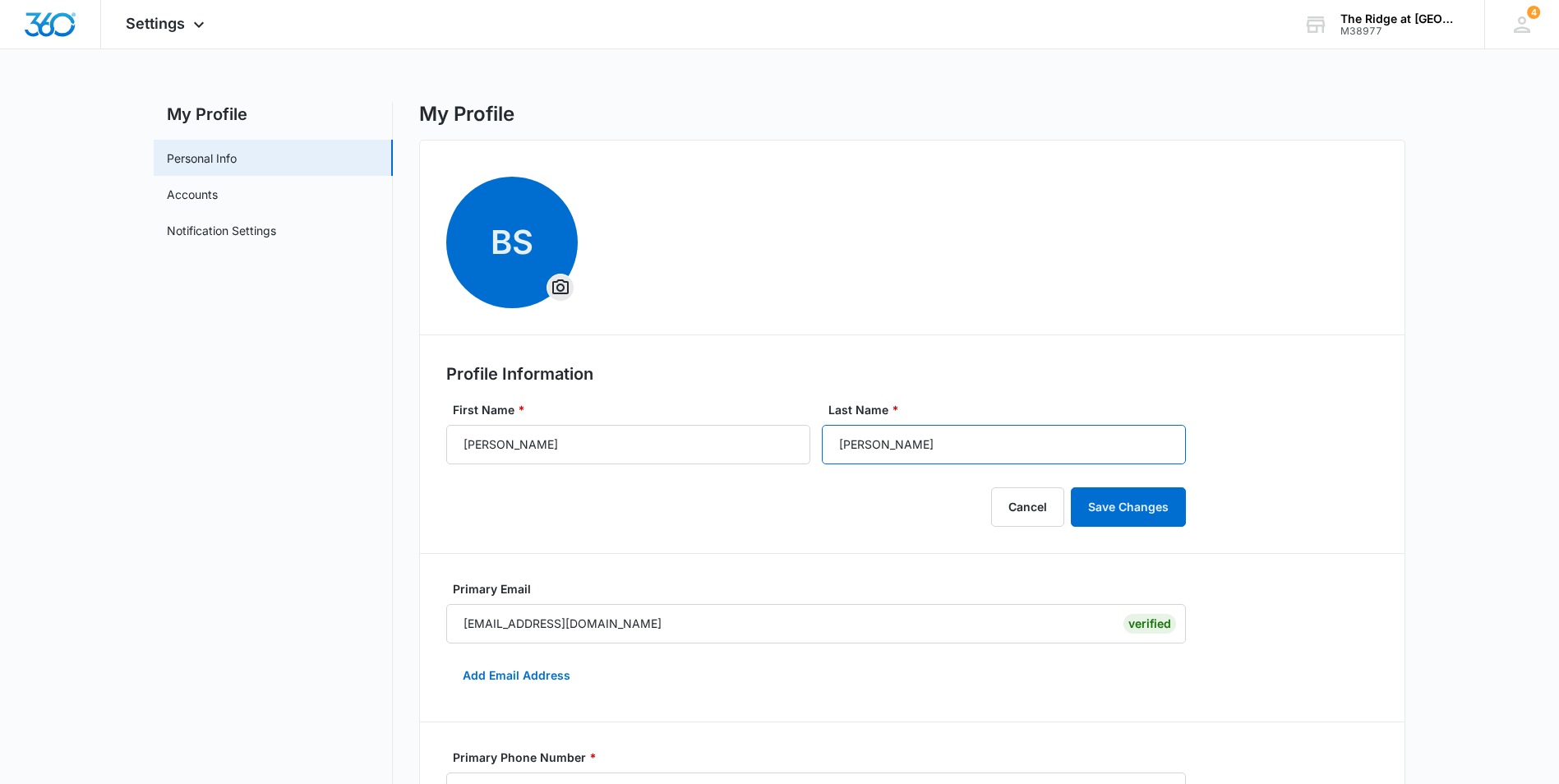
click at [820, 455] on div "First Name * Aubrey Last Name * Scher" at bounding box center [833, 433] width 773 height 63
type input "Dort"
click at [1175, 526] on button "Save Changes" at bounding box center [1128, 507] width 115 height 39
click at [1173, 516] on button "Save Changes" at bounding box center [1128, 507] width 115 height 39
click at [170, 16] on span "Settings" at bounding box center [156, 24] width 59 height 18
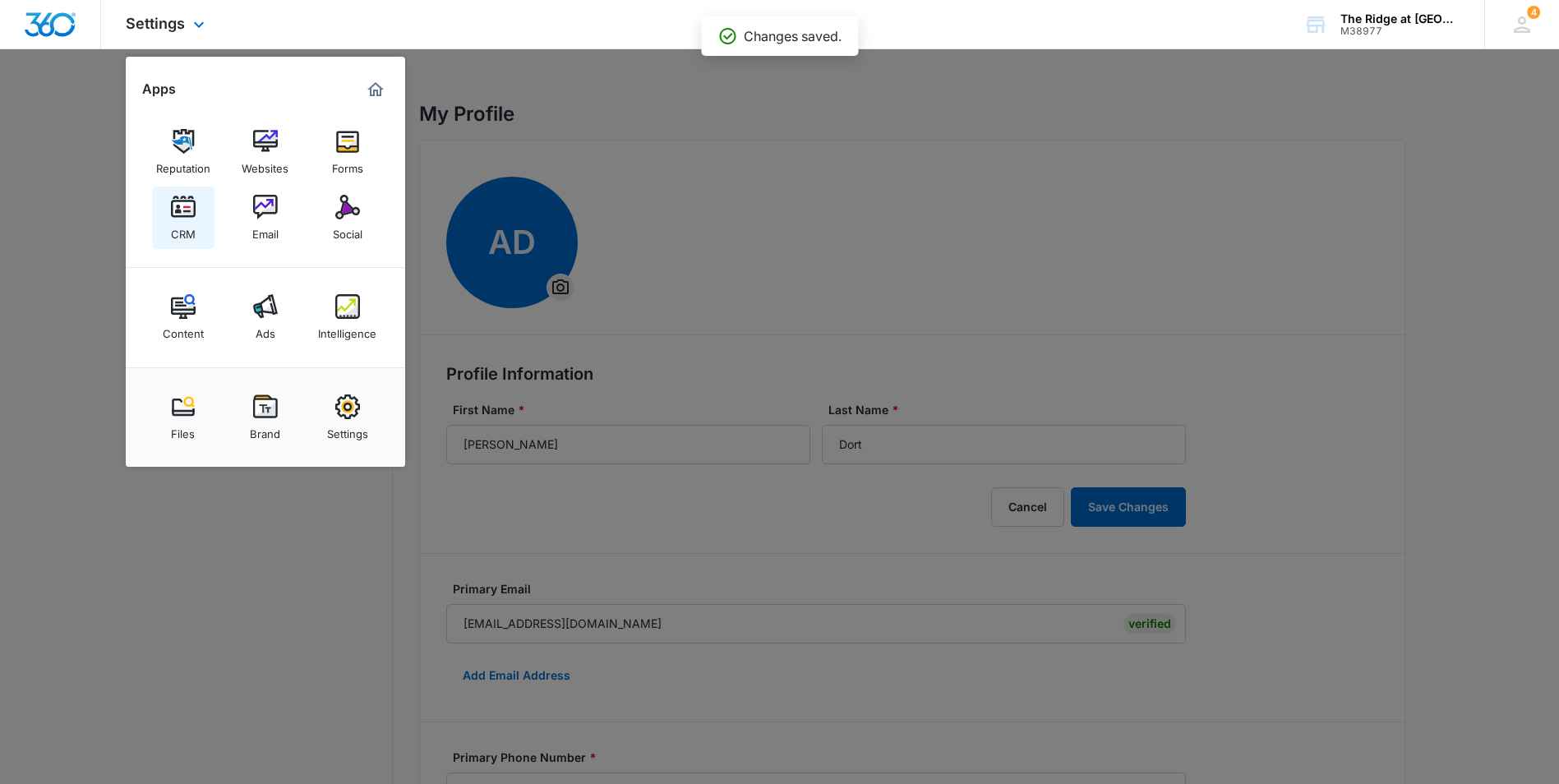
click at [190, 206] on img at bounding box center [183, 207] width 25 height 25
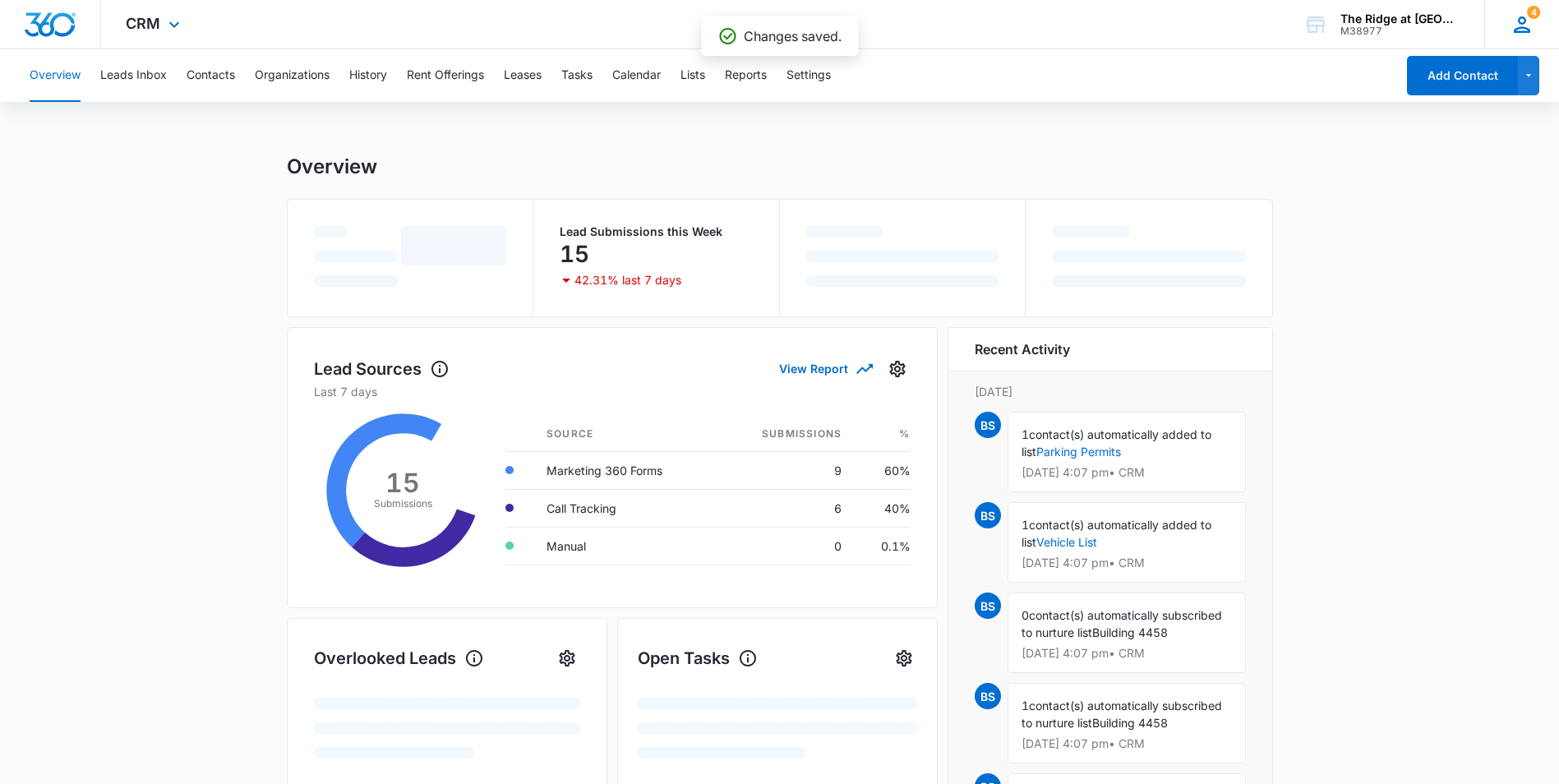
click at [1520, 22] on icon at bounding box center [1523, 25] width 17 height 17
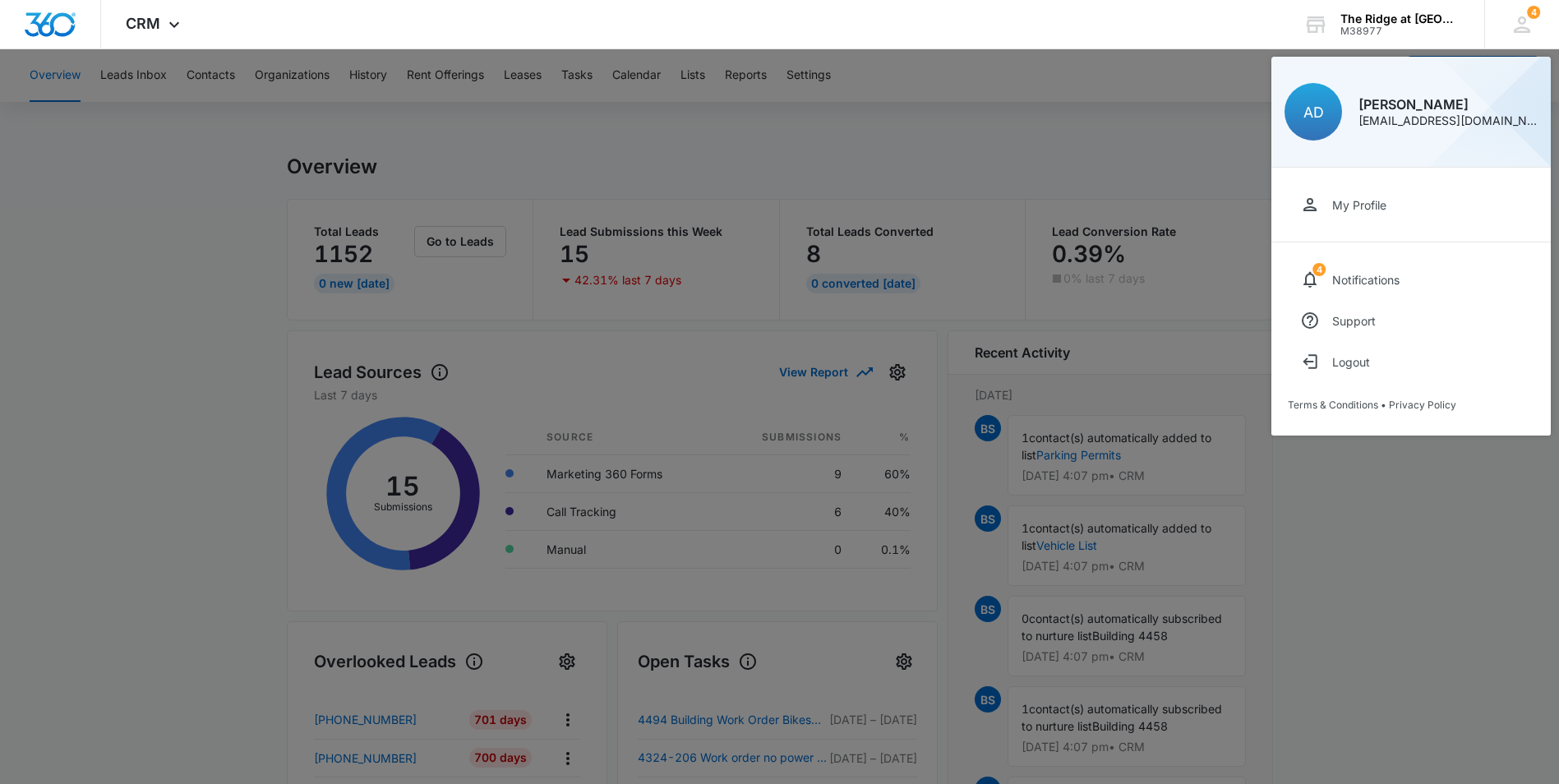
click at [1155, 77] on div at bounding box center [780, 392] width 1559 height 784
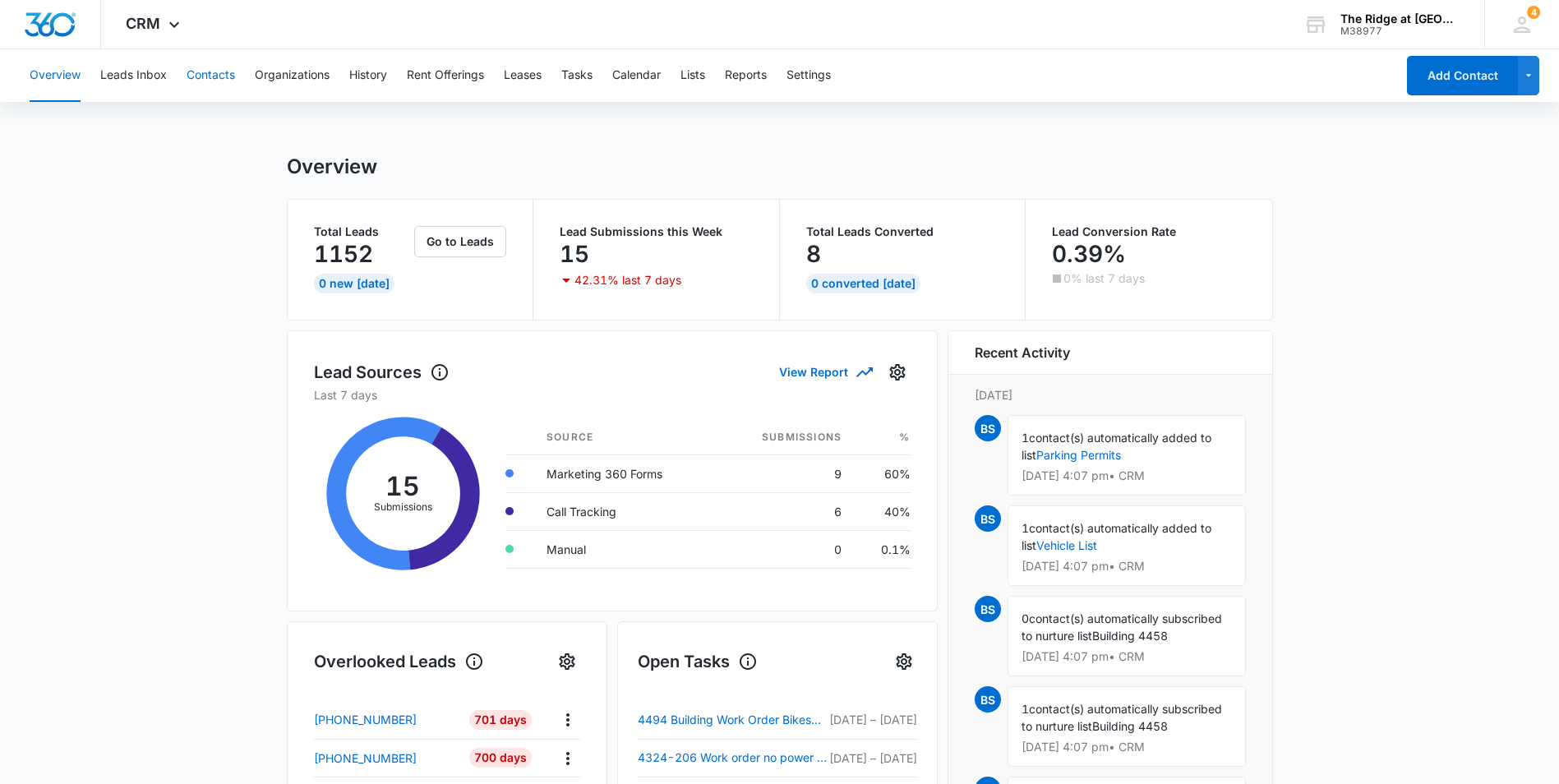
click at [197, 73] on button "Contacts" at bounding box center [211, 75] width 48 height 52
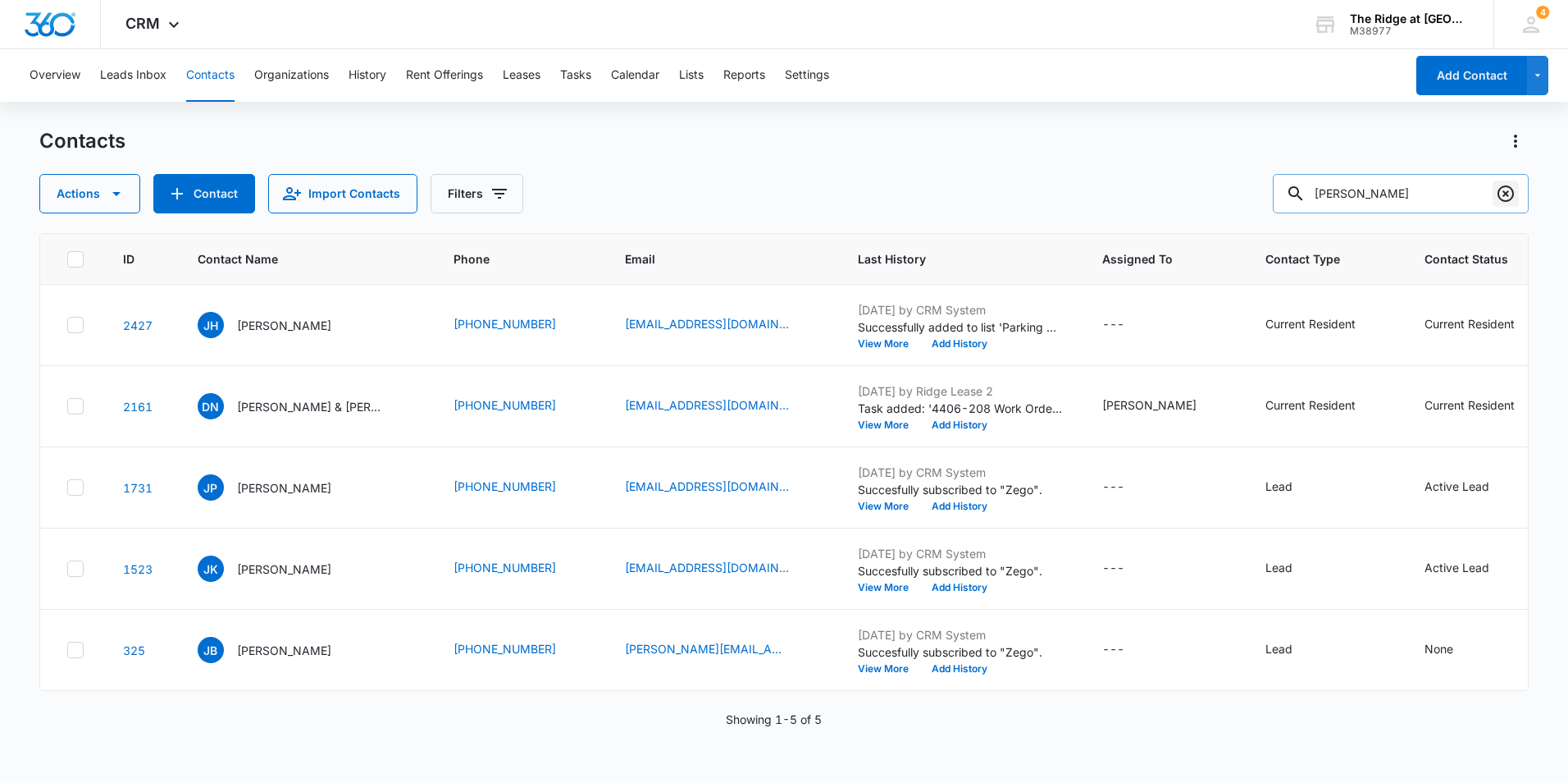
click at [1500, 195] on icon "Clear" at bounding box center [1505, 194] width 20 height 20
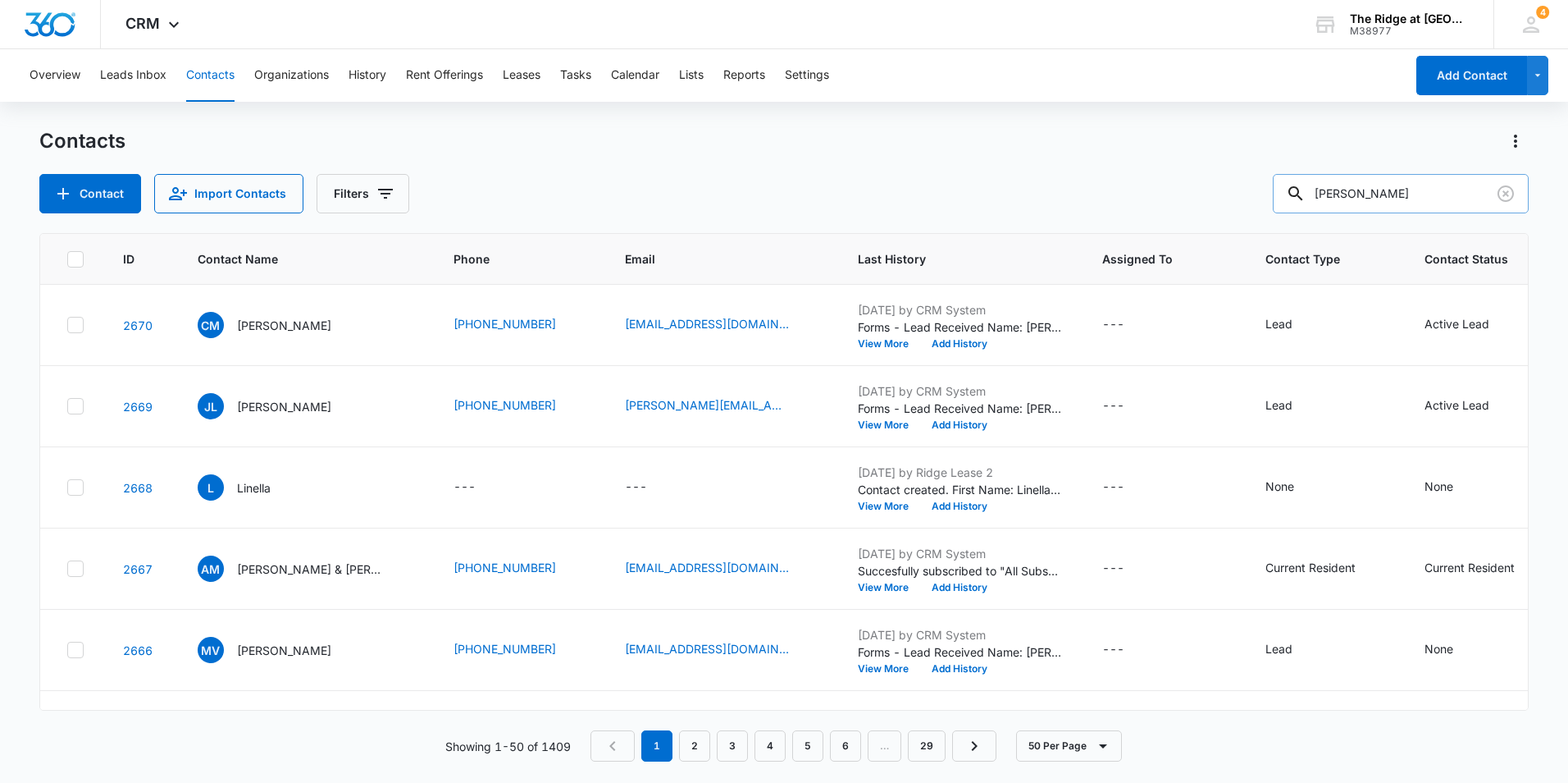
type input "joshua"
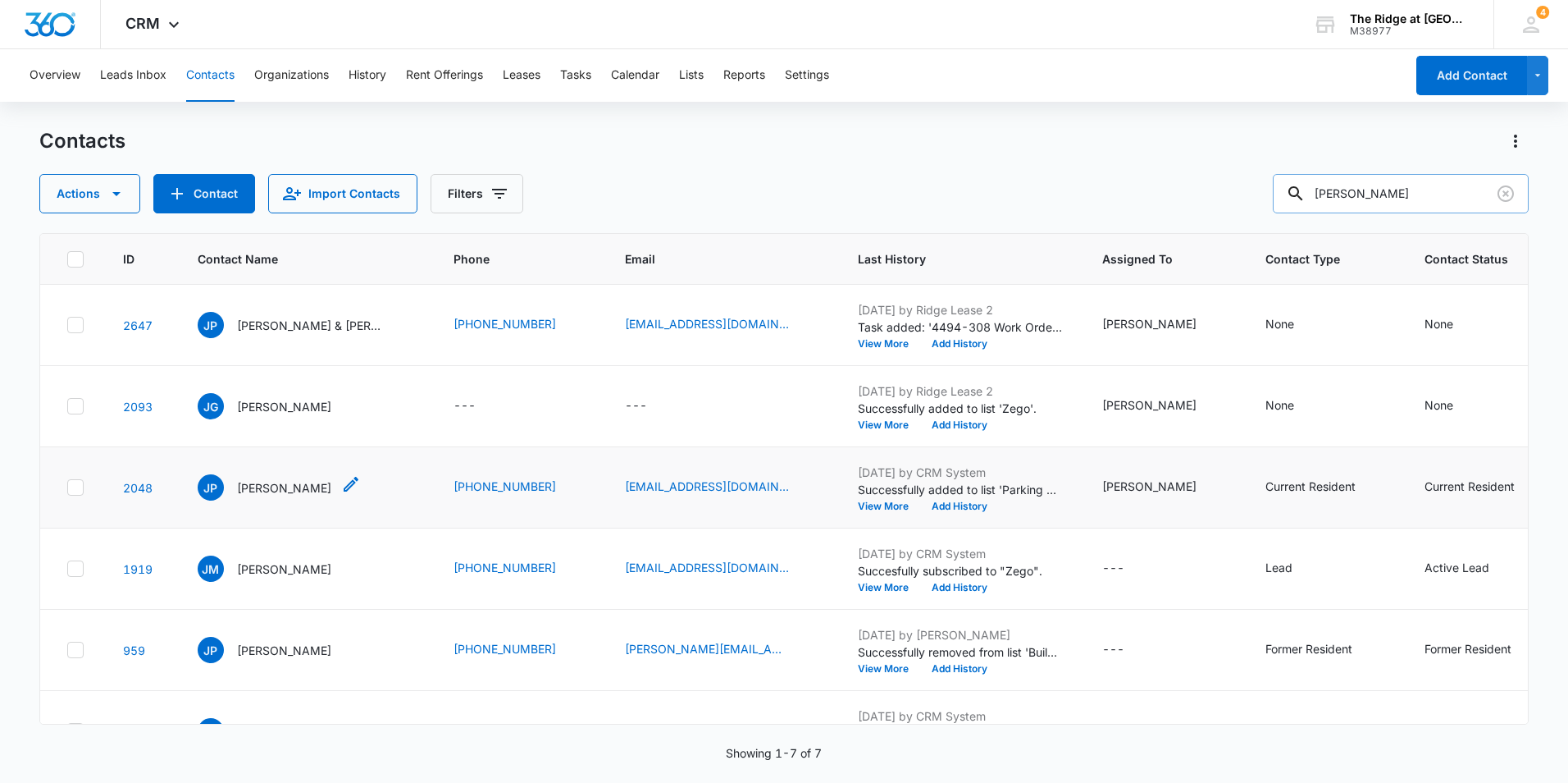
click at [298, 477] on div "JP Joshua Parga" at bounding box center [264, 487] width 134 height 27
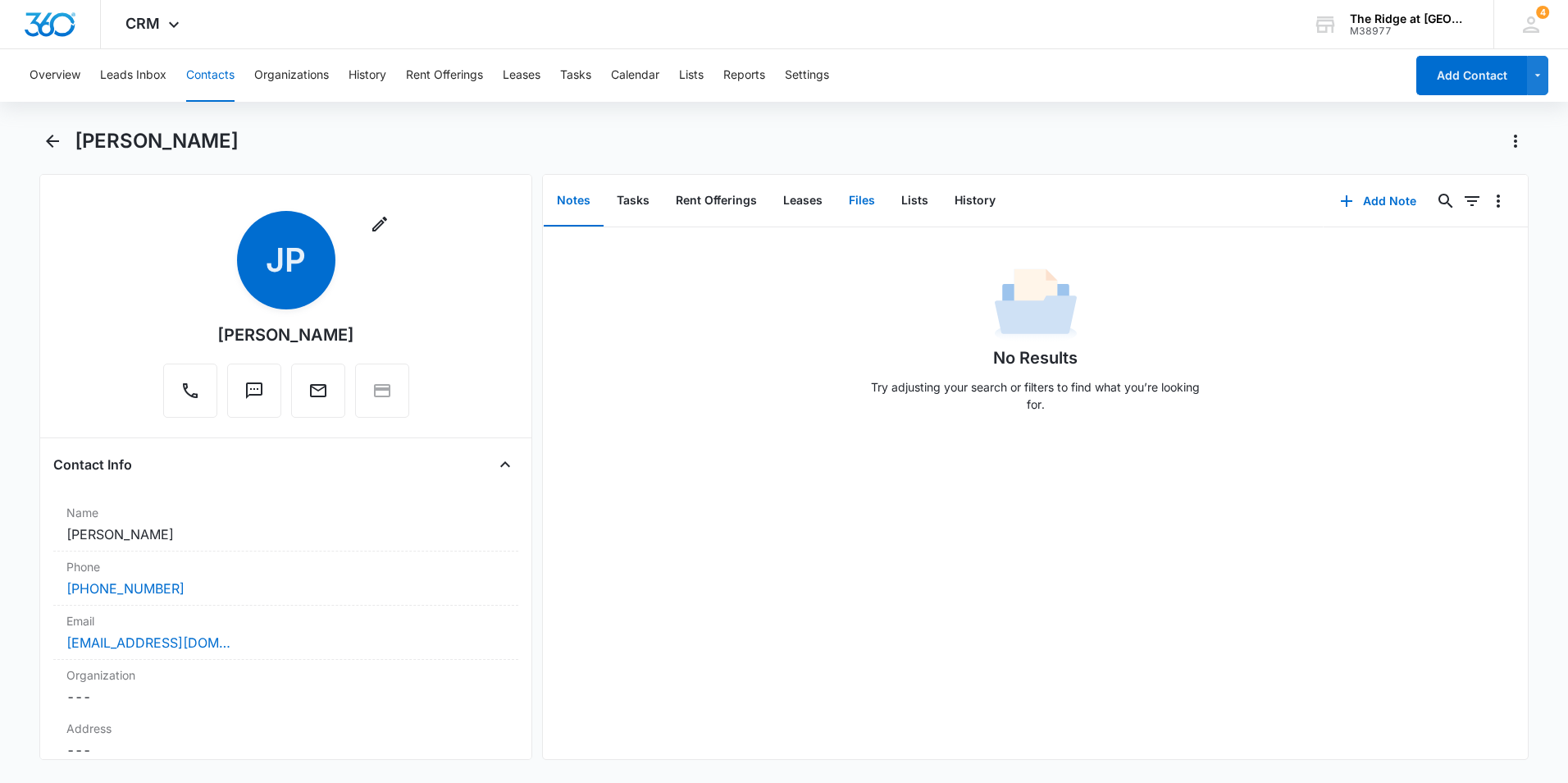
click at [863, 192] on button "Files" at bounding box center [861, 201] width 52 height 51
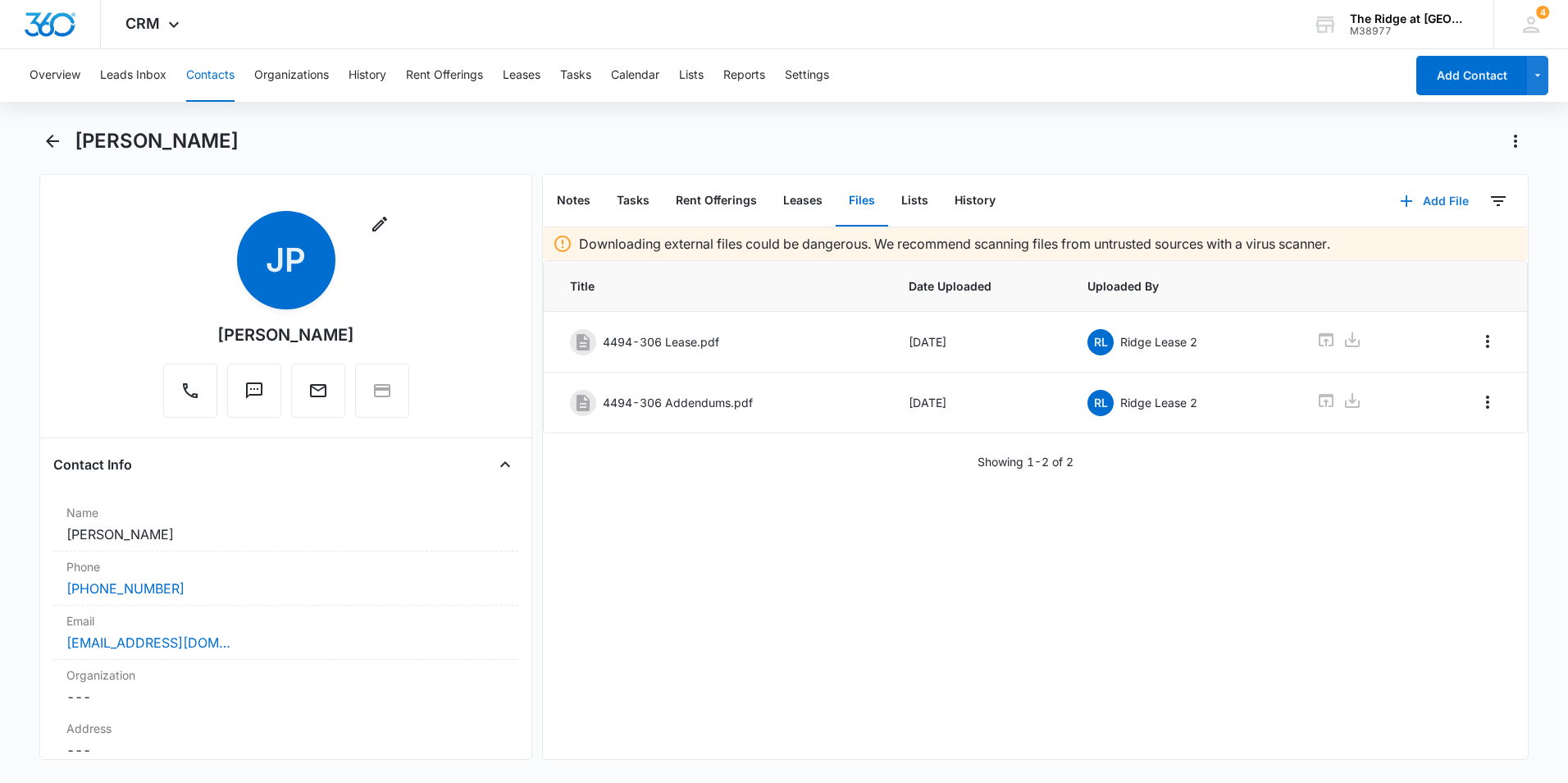
click at [1433, 200] on button "Add File" at bounding box center [1434, 201] width 102 height 39
click at [1411, 250] on div "Upload Files" at bounding box center [1412, 253] width 66 height 12
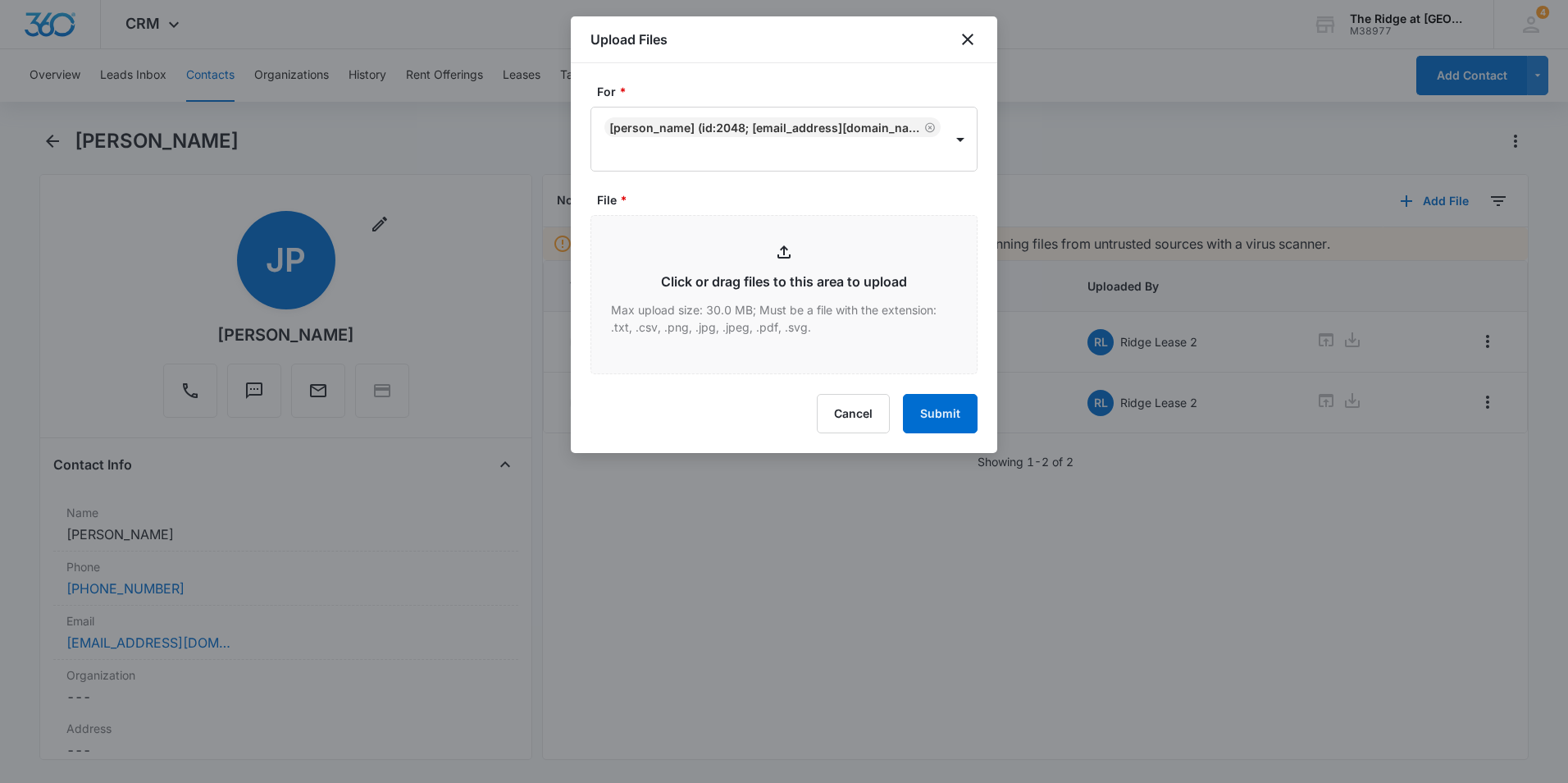
type input "C:\fakepath\4494-306 Notice Complaint.pdf"
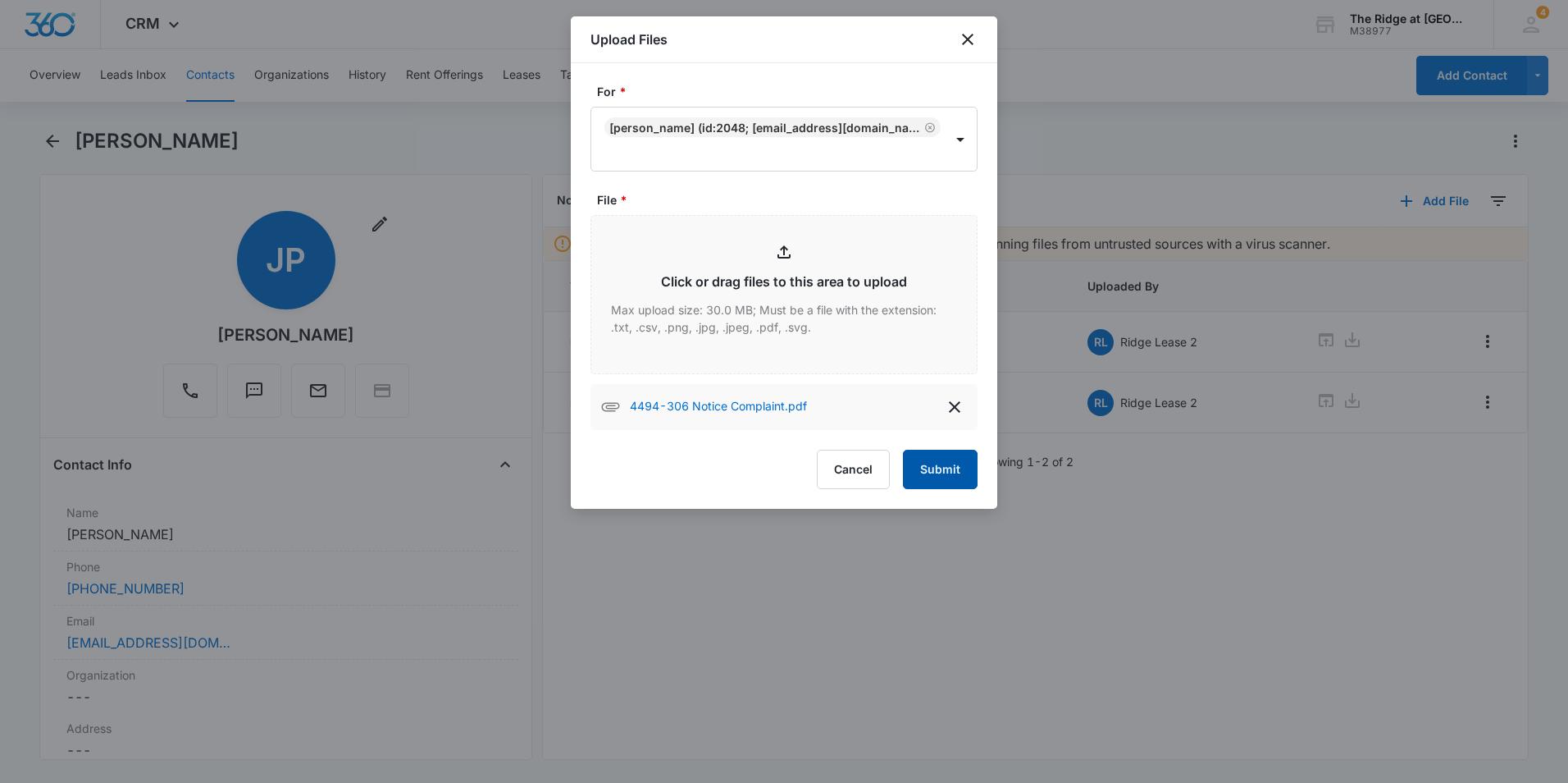
click at [960, 475] on button "Submit" at bounding box center [941, 470] width 75 height 39
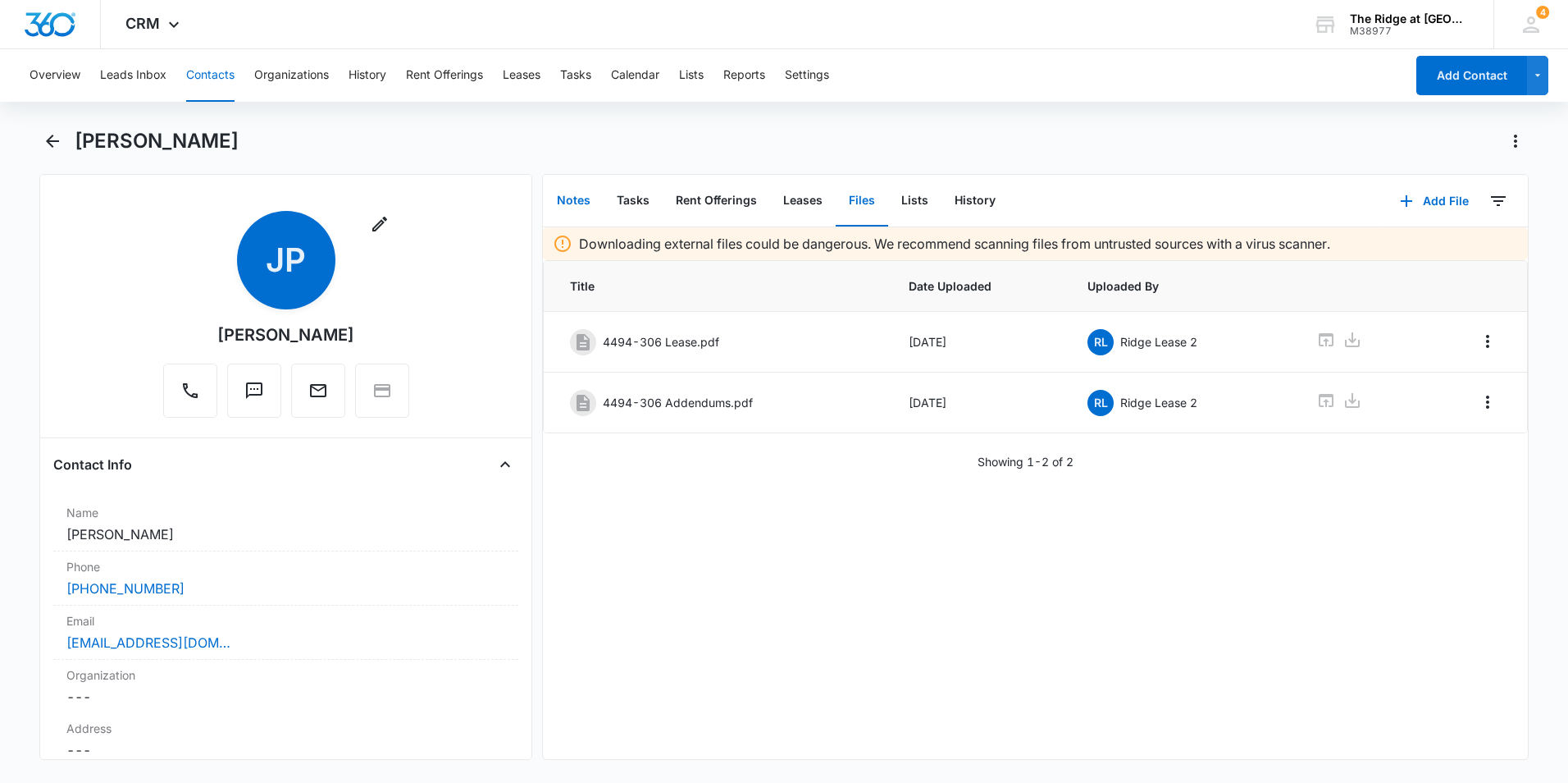
click at [580, 199] on button "Notes" at bounding box center [573, 201] width 60 height 51
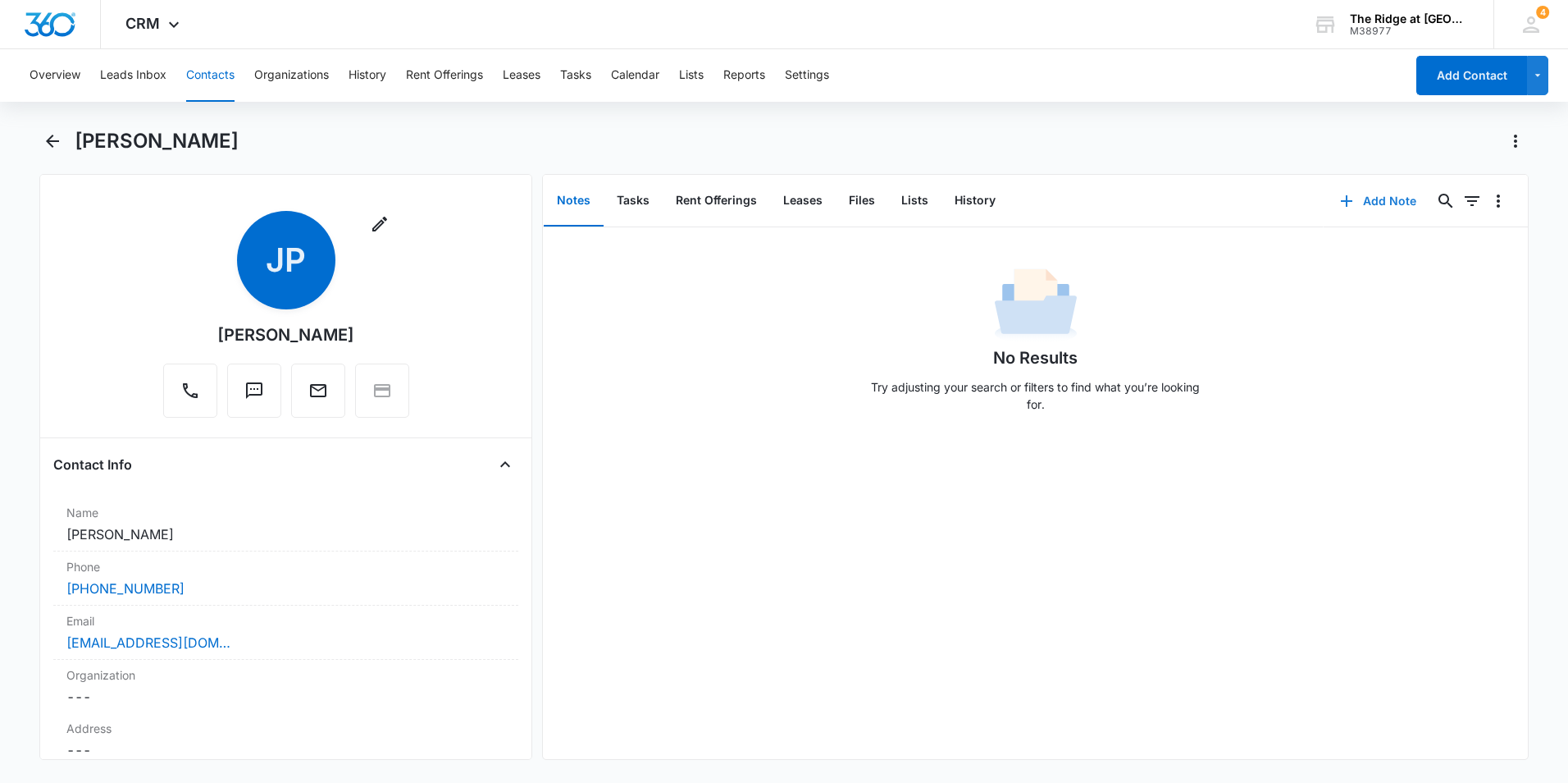
click at [1381, 206] on button "Add Note" at bounding box center [1378, 201] width 109 height 39
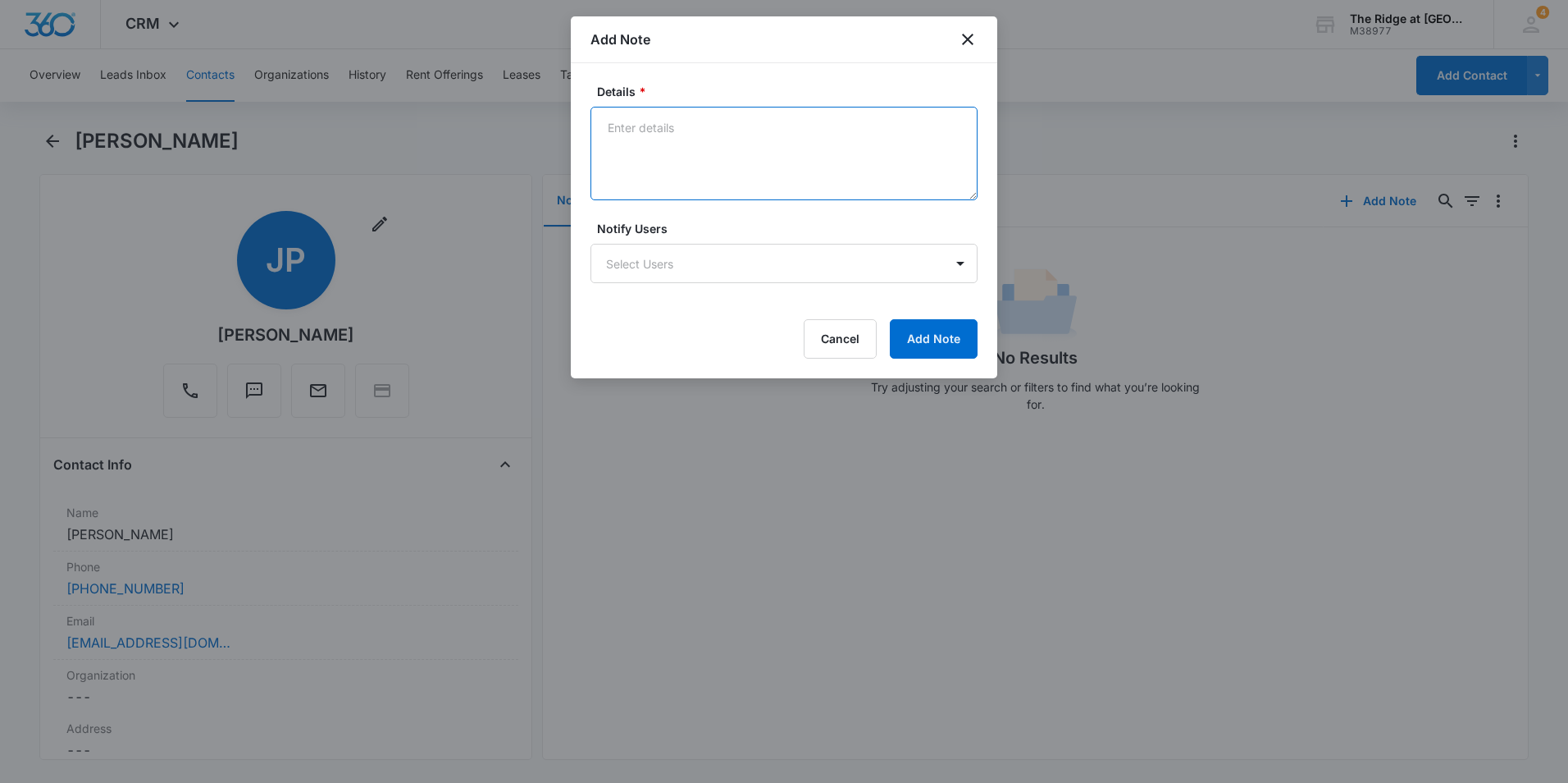
click at [722, 138] on textarea "Details *" at bounding box center [784, 153] width 387 height 93
click at [607, 129] on textarea "Noise complaint" at bounding box center [784, 153] width 387 height 93
click at [755, 119] on textarea "First Noise complaint" at bounding box center [784, 153] width 387 height 93
type textarea "First Noise complaint 09/12/2025-AD"
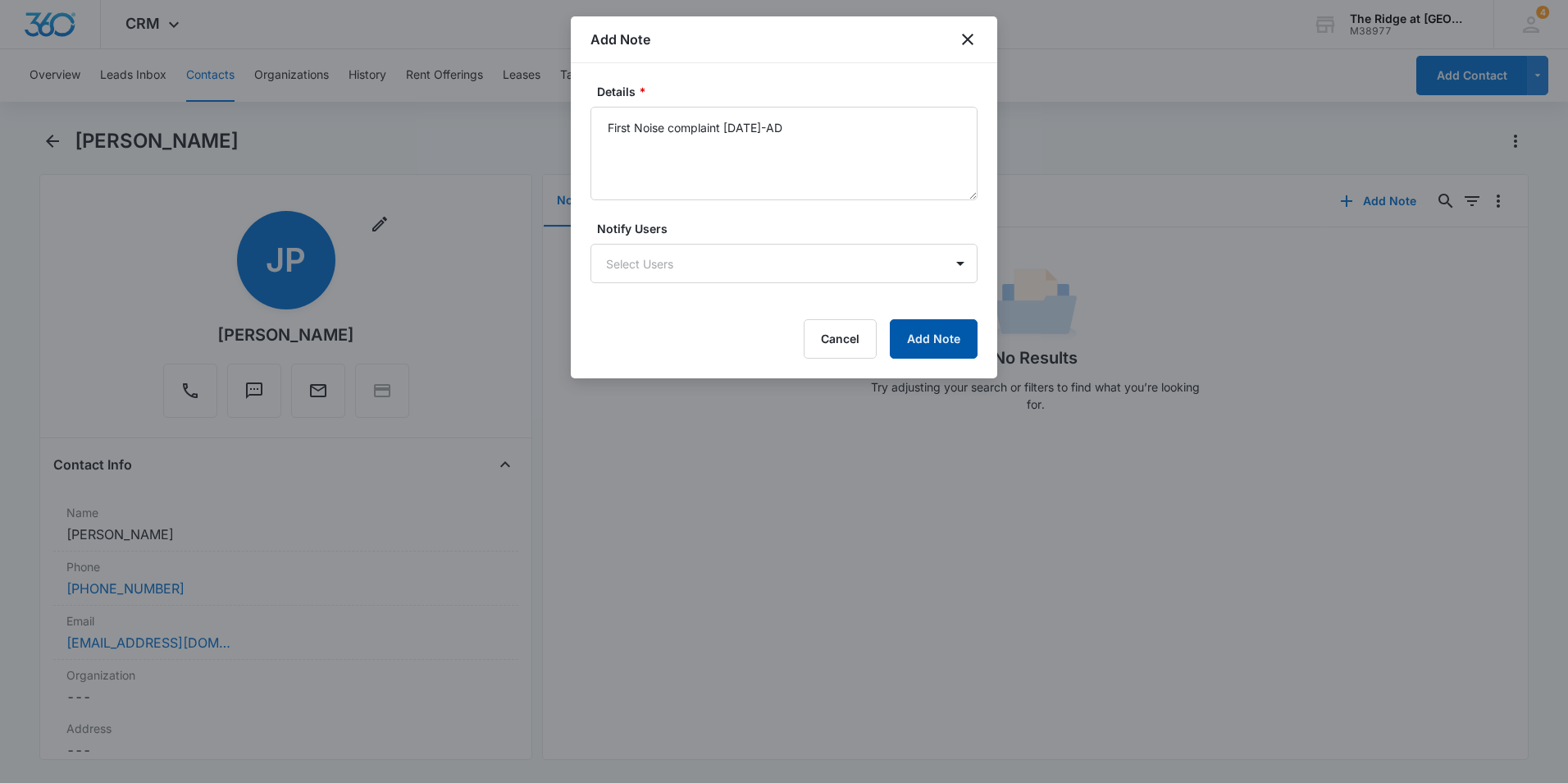
click at [955, 343] on button "Add Note" at bounding box center [933, 339] width 87 height 39
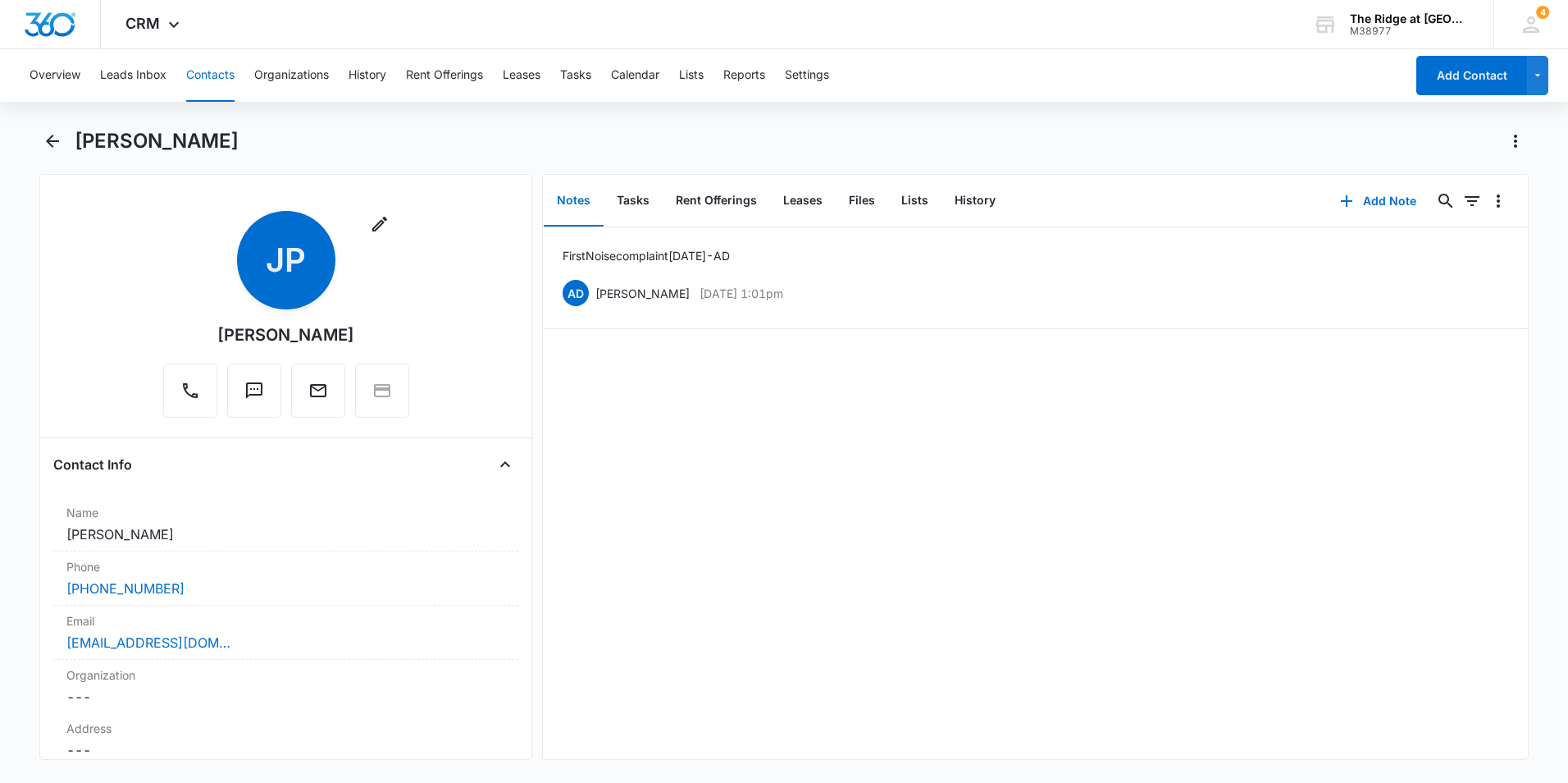
click at [201, 69] on button "Contacts" at bounding box center [210, 75] width 48 height 52
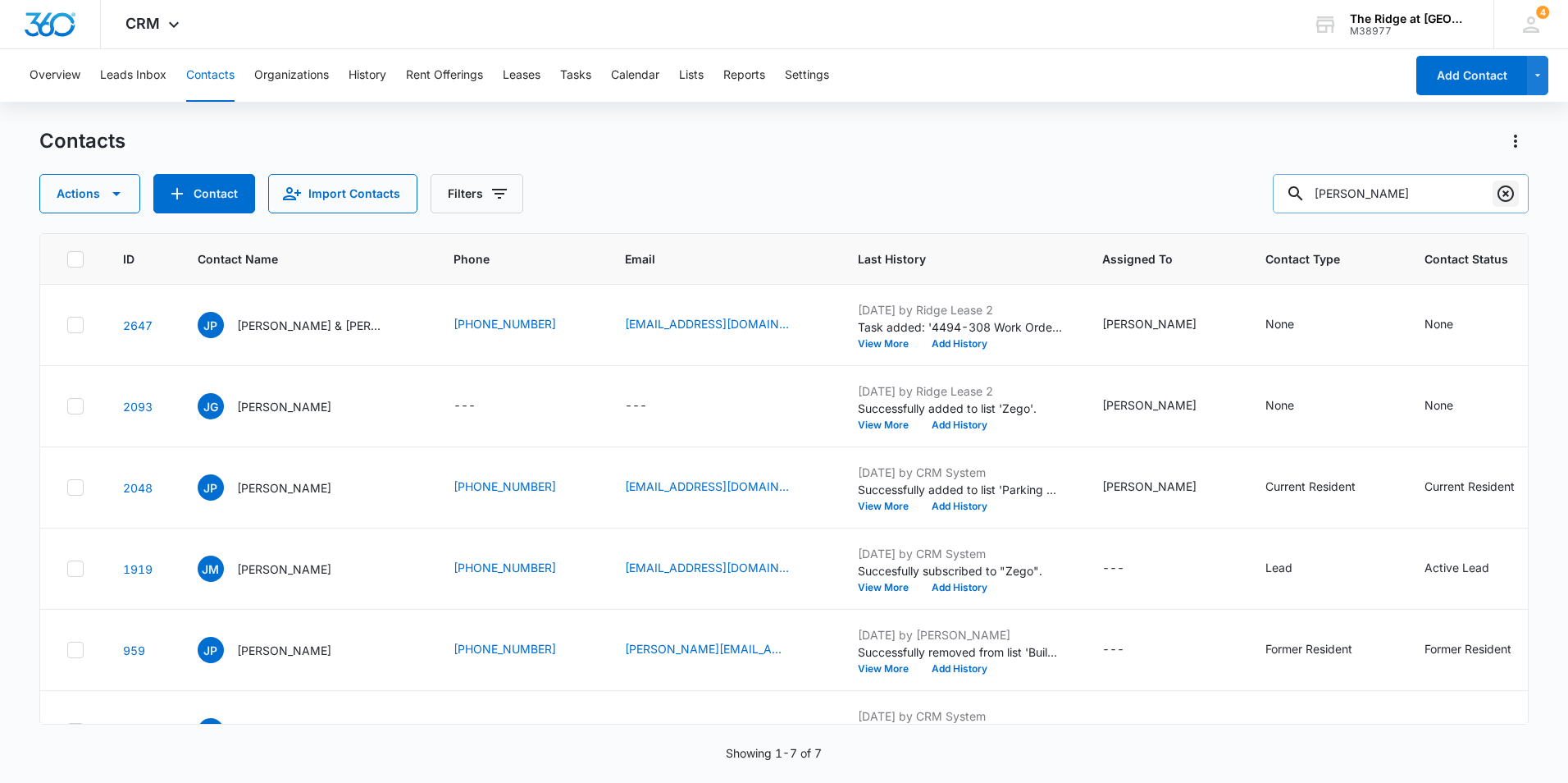
click at [1500, 191] on icon "Clear" at bounding box center [1505, 194] width 20 height 20
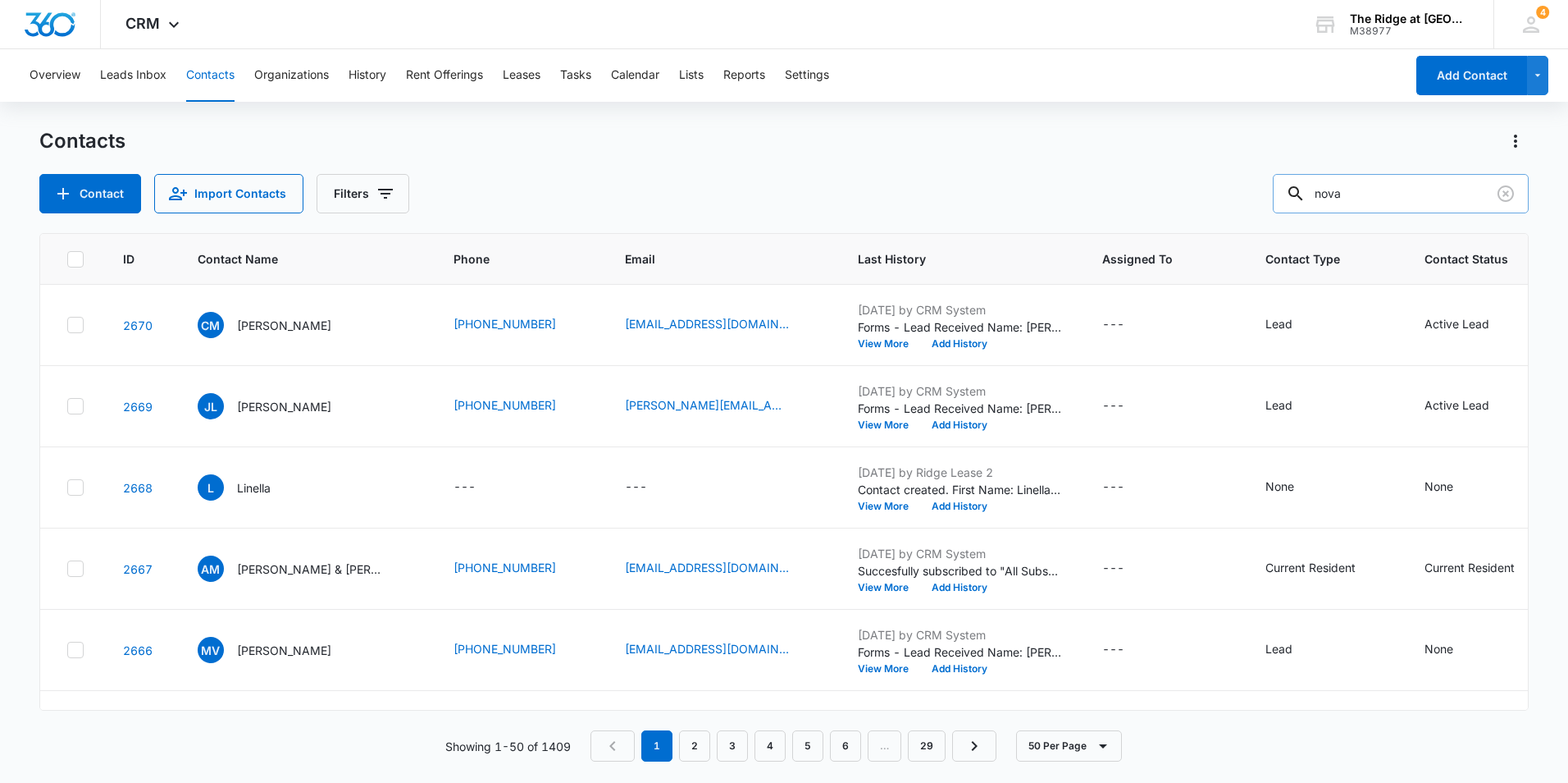
type input "nova"
